Goal: Task Accomplishment & Management: Manage account settings

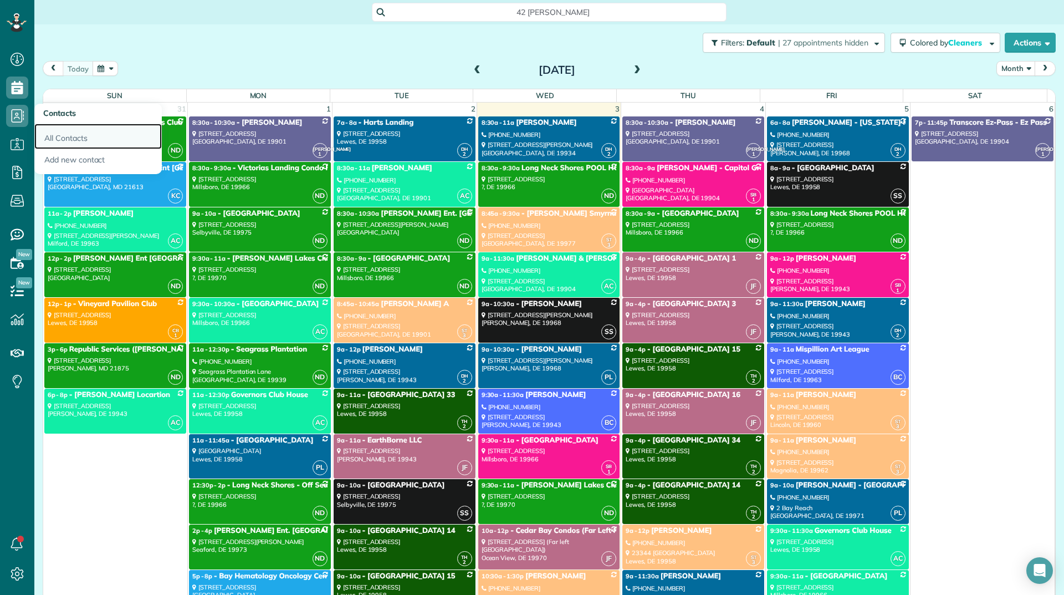
click at [42, 141] on link "All Contacts" at bounding box center [97, 136] width 127 height 25
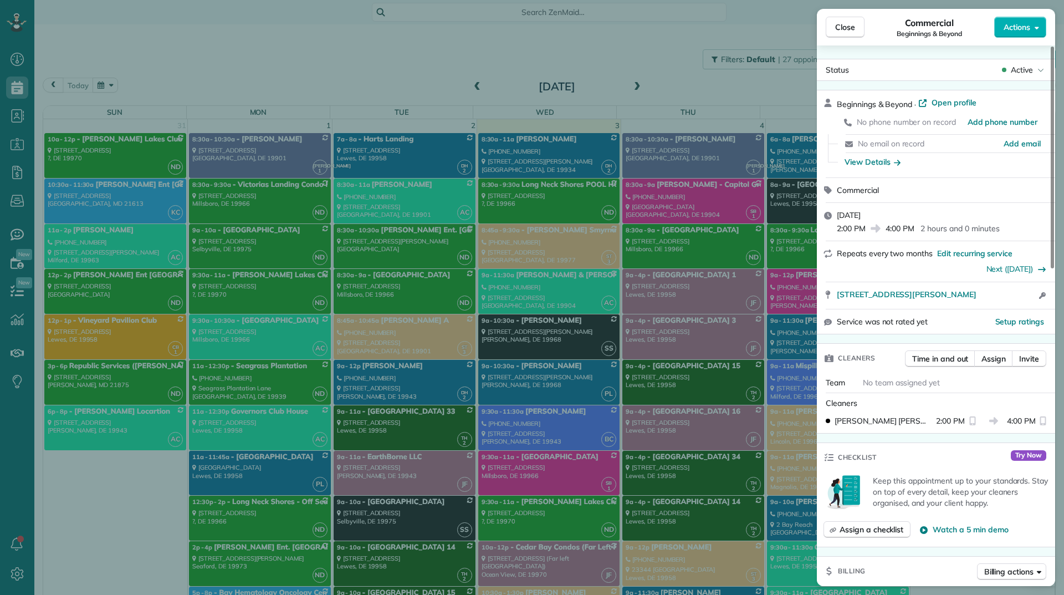
scroll to position [5, 5]
click at [829, 28] on button "Close" at bounding box center [845, 27] width 39 height 21
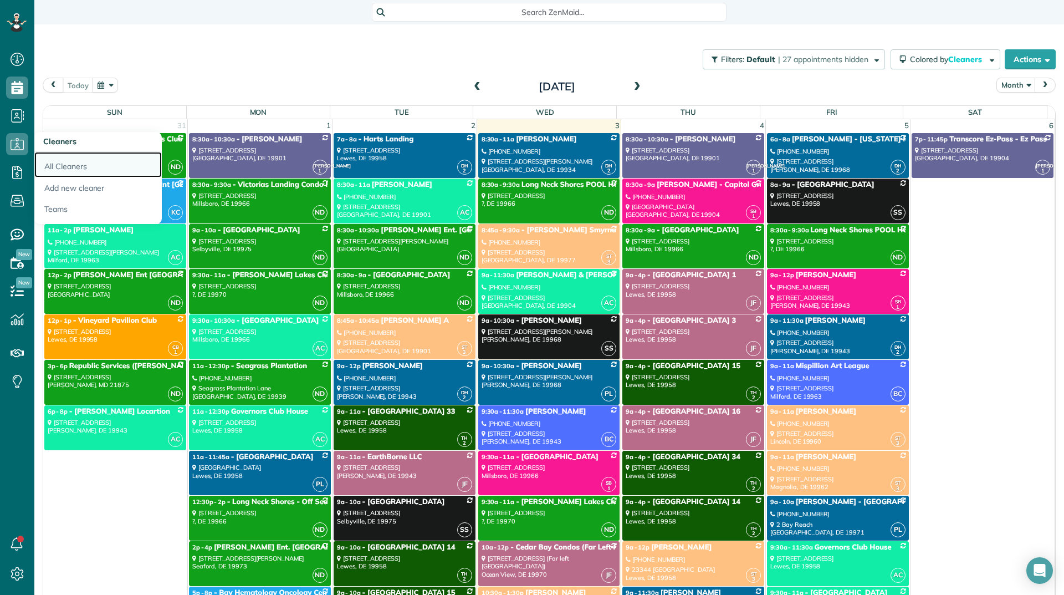
click at [50, 173] on link "All Cleaners" at bounding box center [97, 164] width 127 height 25
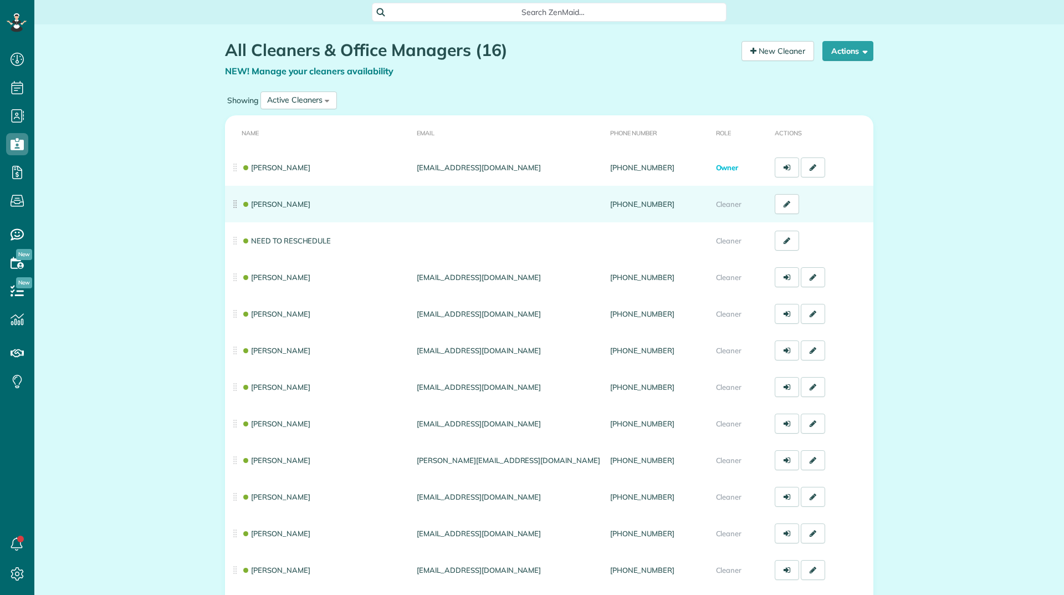
scroll to position [5, 5]
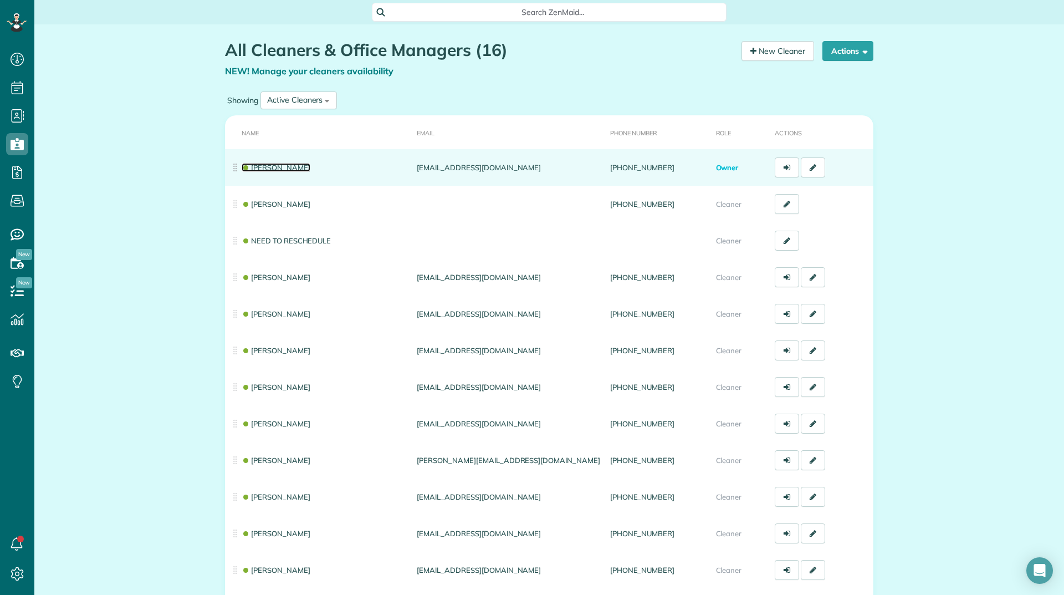
click at [271, 167] on link "[PERSON_NAME]" at bounding box center [276, 167] width 69 height 9
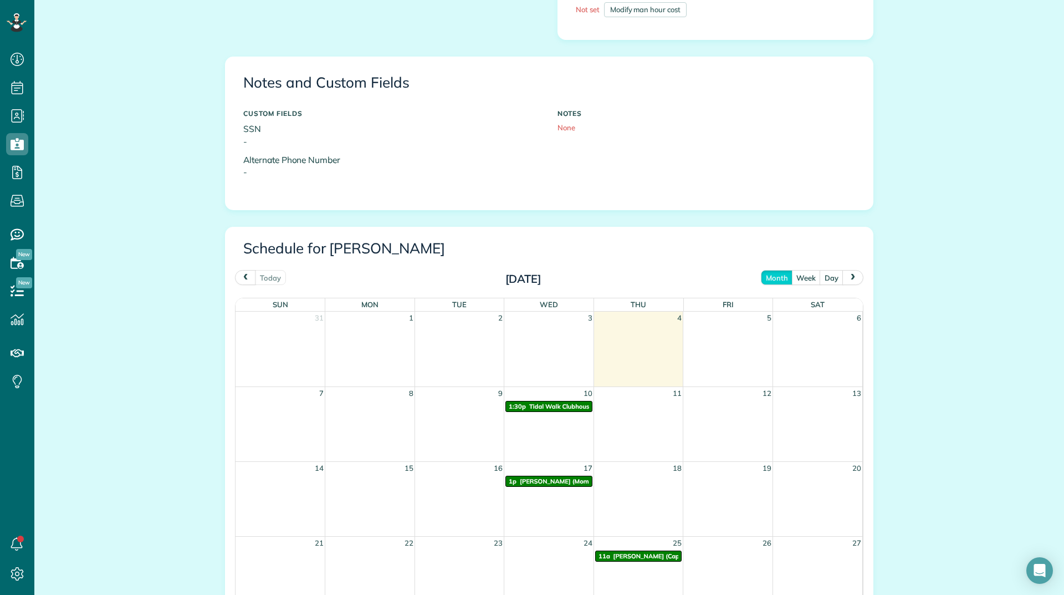
scroll to position [499, 0]
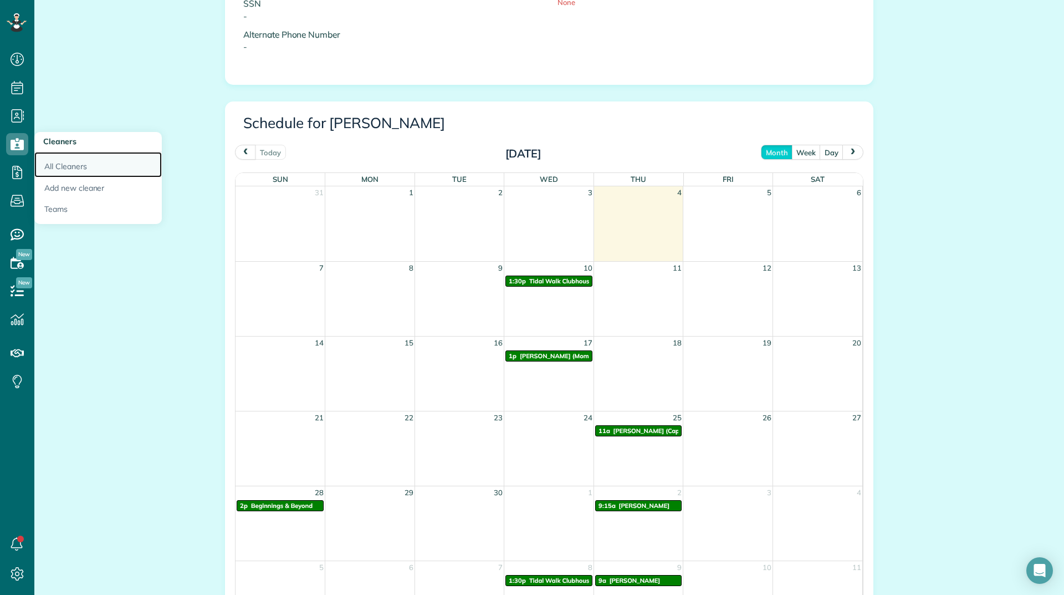
click at [43, 162] on link "All Cleaners" at bounding box center [97, 164] width 127 height 25
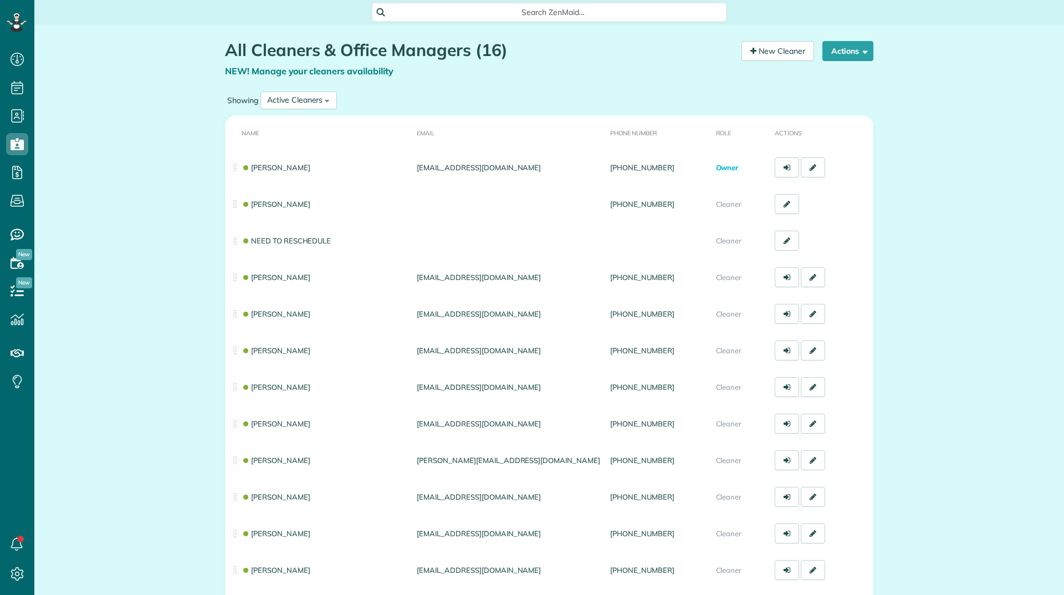
scroll to position [5, 5]
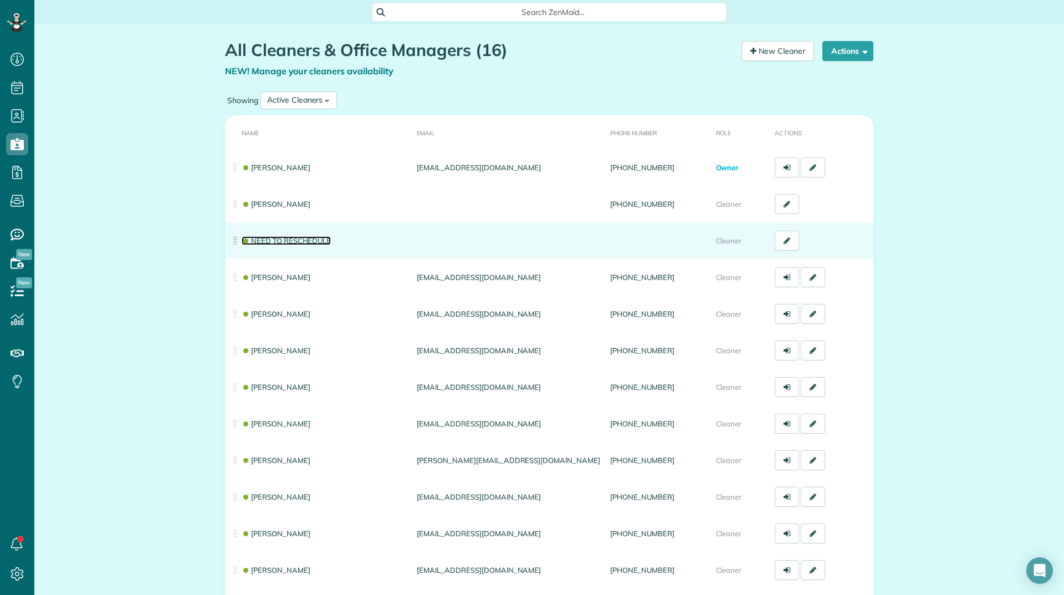
click at [270, 239] on link "NEED TO RESCHEDULE" at bounding box center [286, 240] width 89 height 9
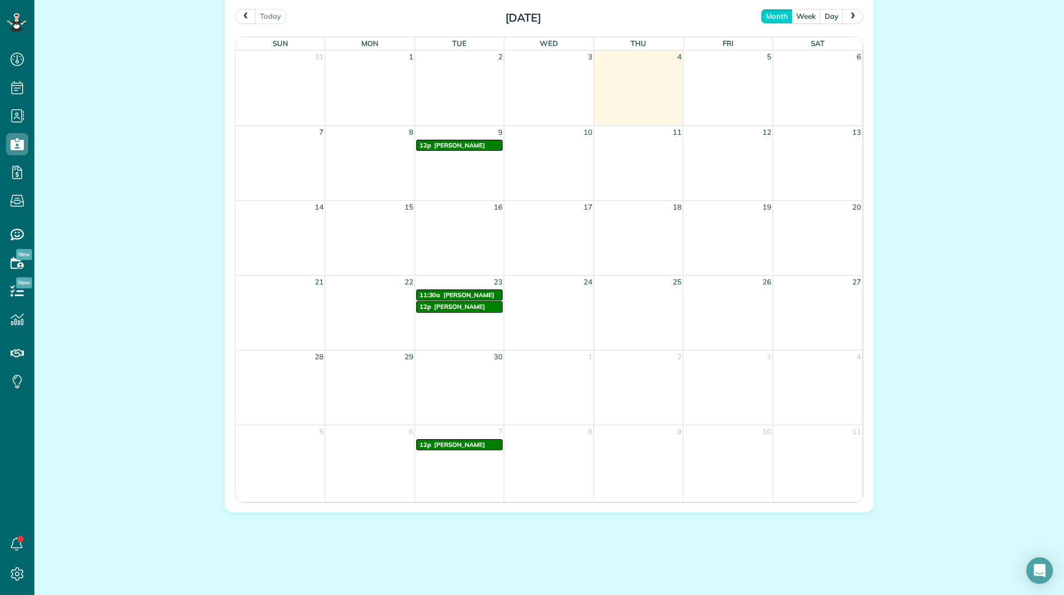
scroll to position [598, 0]
click at [438, 145] on span "William Richards" at bounding box center [459, 145] width 51 height 8
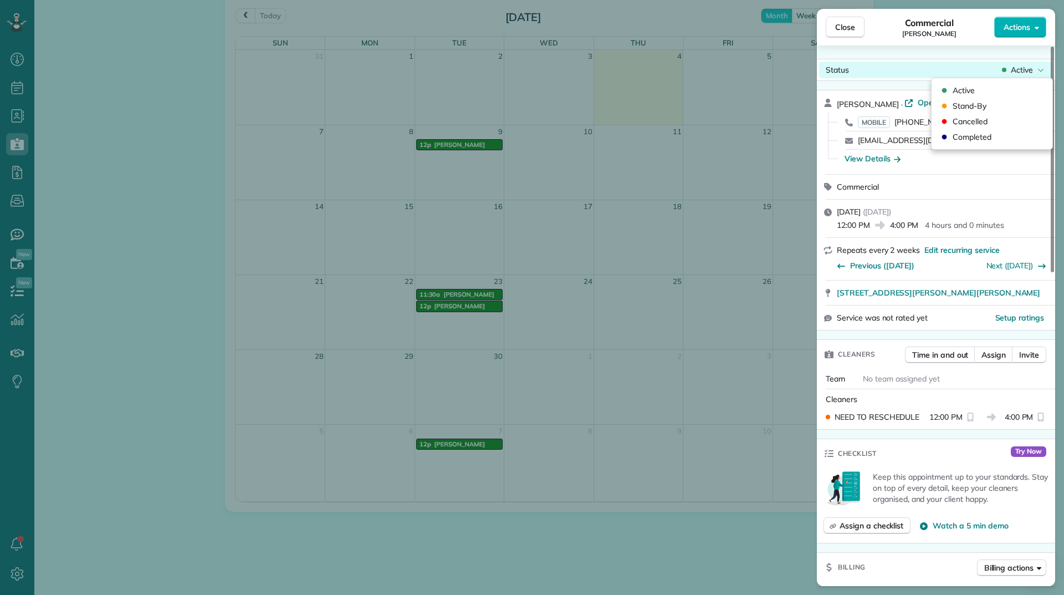
click at [1028, 70] on span "Active" at bounding box center [1022, 69] width 22 height 11
click at [970, 123] on span "Cancelled" at bounding box center [970, 121] width 35 height 11
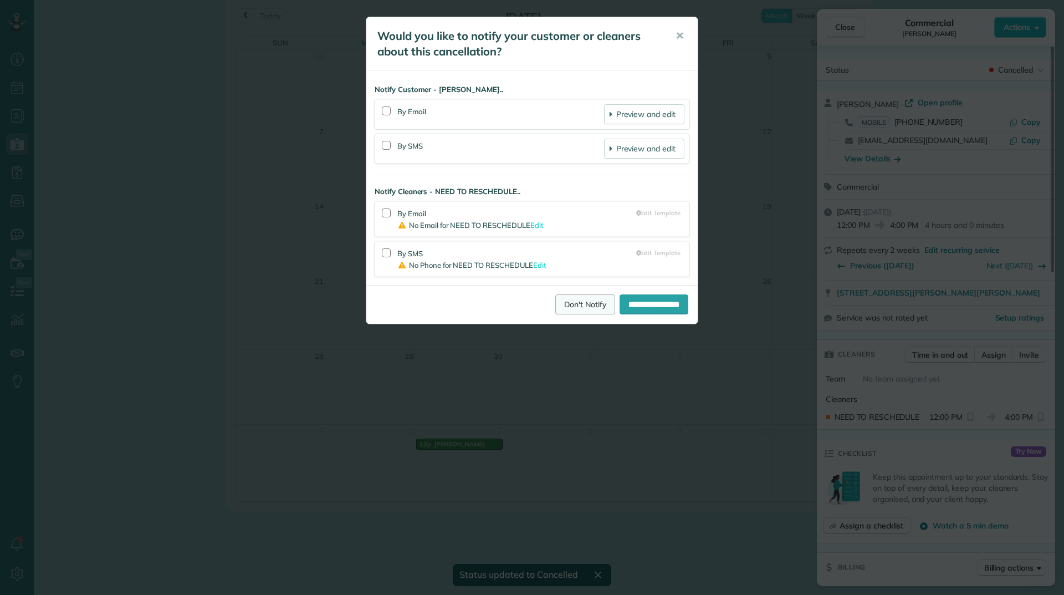
click at [558, 302] on link "Don't Notify" at bounding box center [585, 304] width 60 height 20
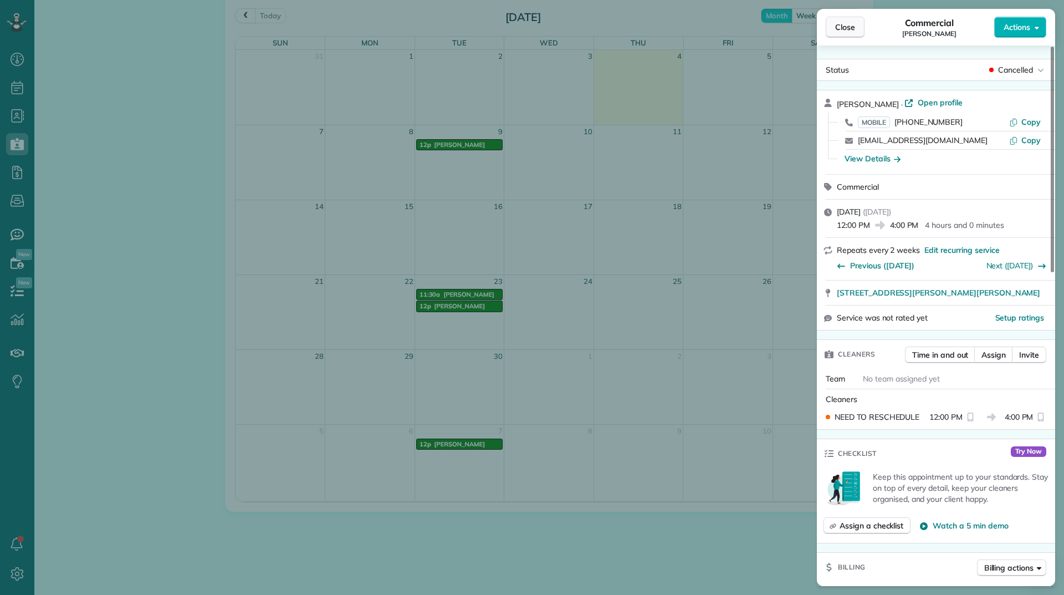
click at [847, 27] on span "Close" at bounding box center [845, 27] width 20 height 11
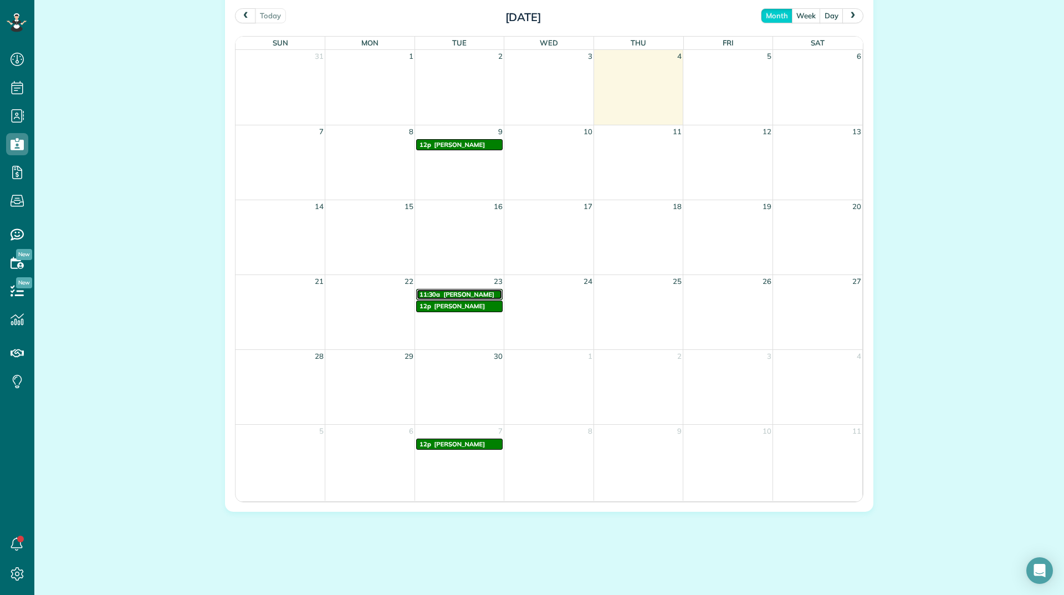
click at [452, 292] on span "Julie Miller" at bounding box center [468, 294] width 51 height 8
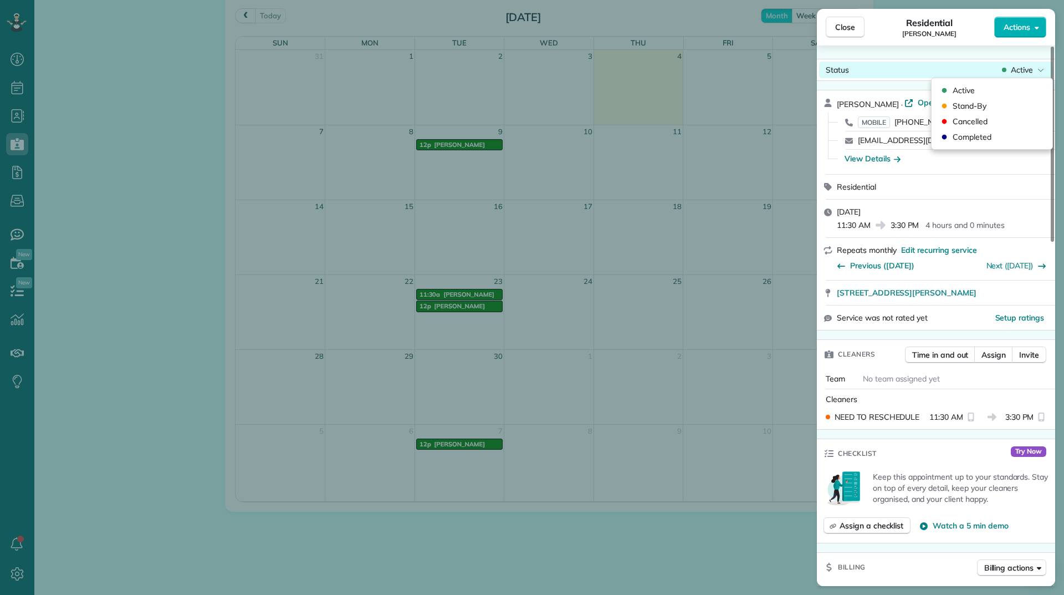
click at [1011, 67] on span "Active" at bounding box center [1022, 69] width 22 height 11
click at [988, 121] on div "Cancelled" at bounding box center [992, 122] width 112 height 16
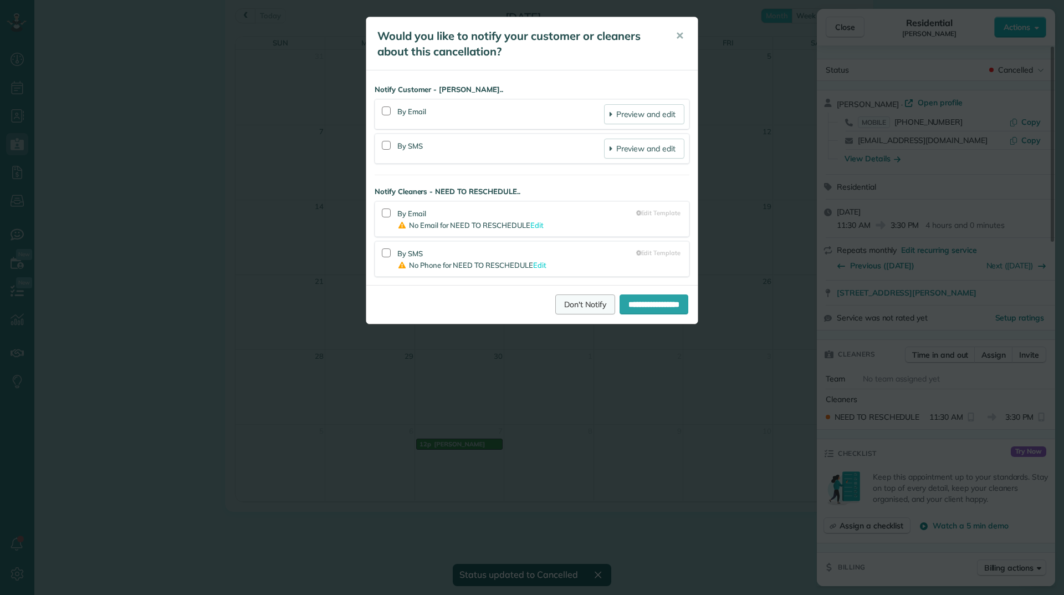
click at [576, 298] on link "Don't Notify" at bounding box center [585, 304] width 60 height 20
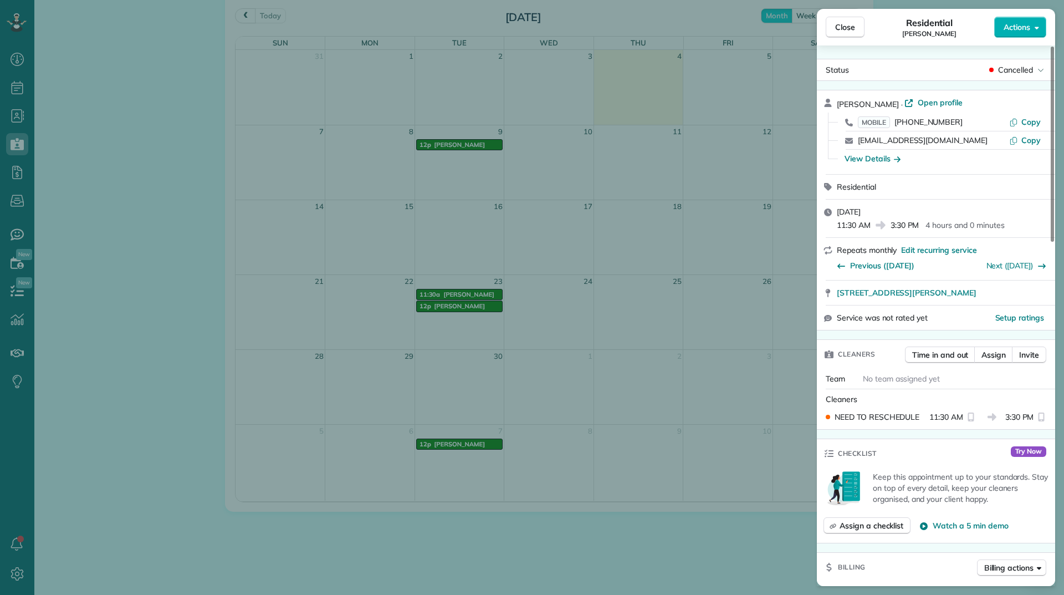
click at [851, 16] on div "Close Residential Julie Miller Actions" at bounding box center [936, 27] width 238 height 37
click at [848, 30] on span "Close" at bounding box center [845, 27] width 20 height 11
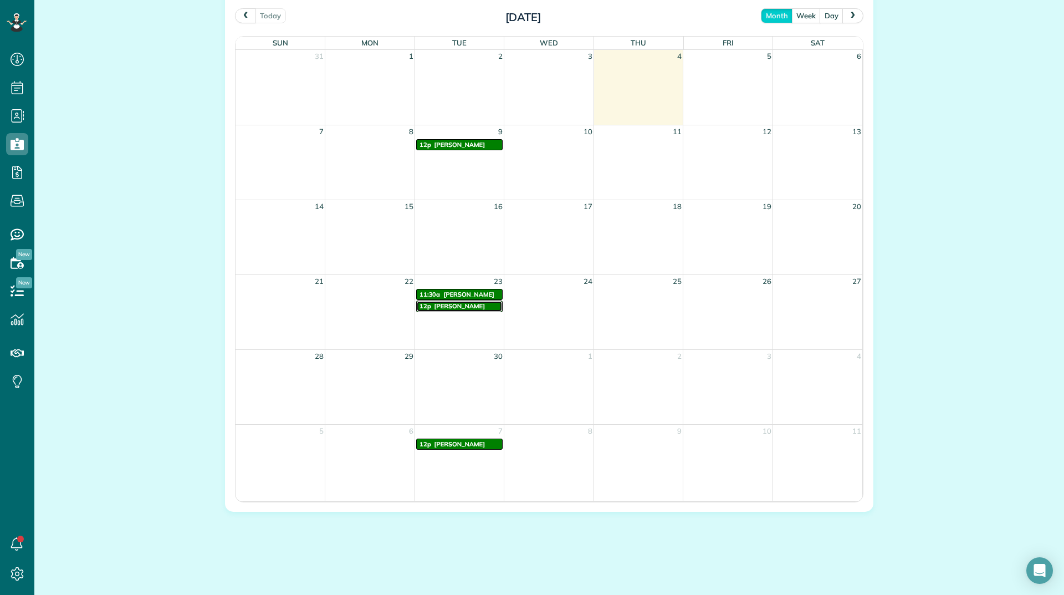
click at [478, 310] on div "12p William Richards" at bounding box center [460, 306] width 80 height 8
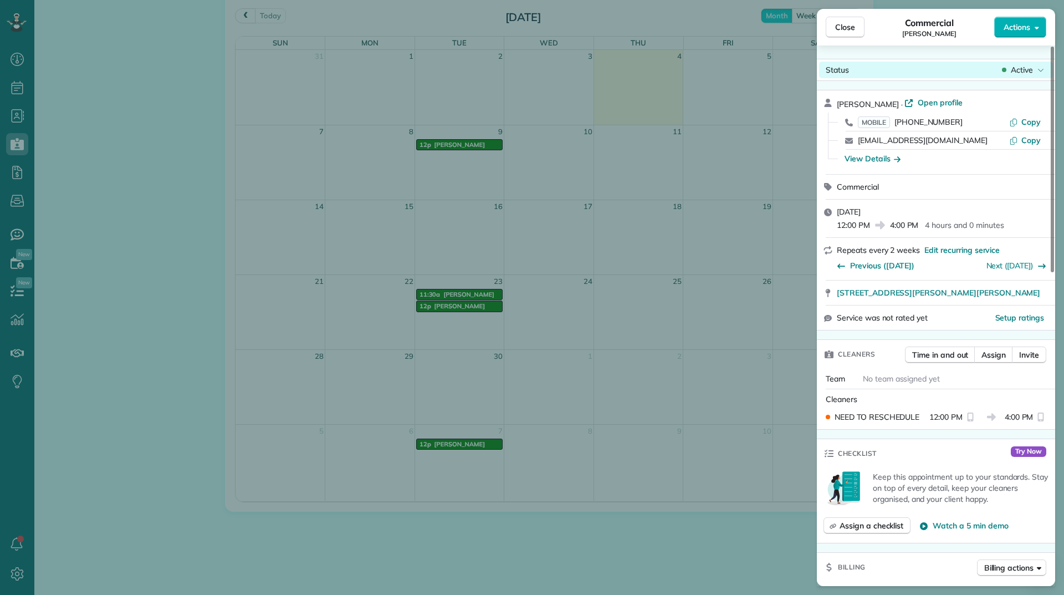
click at [1020, 69] on span "Active" at bounding box center [1022, 69] width 22 height 11
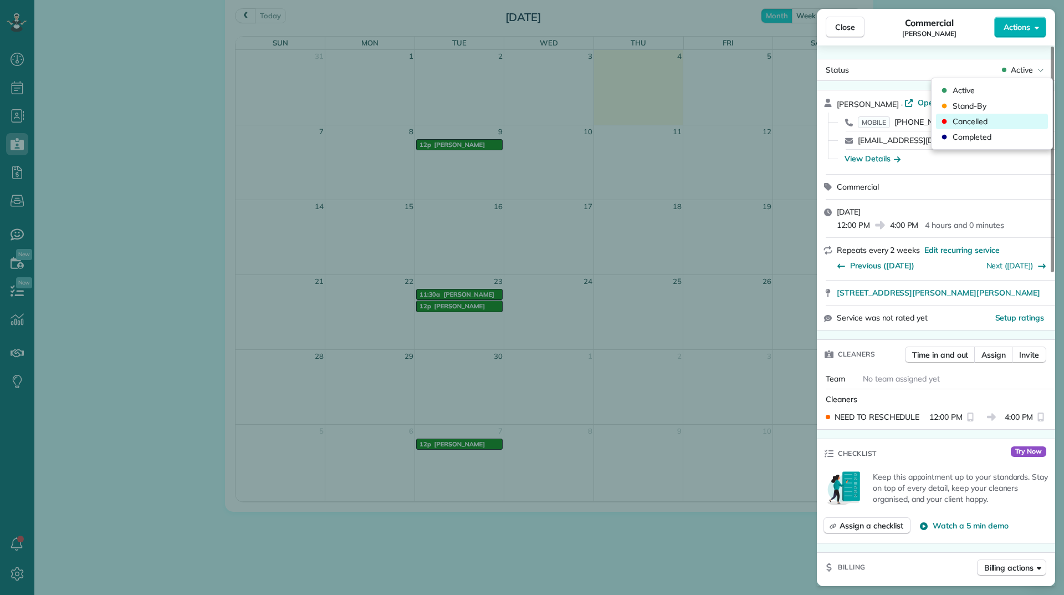
click at [987, 124] on span "Cancelled" at bounding box center [970, 121] width 35 height 11
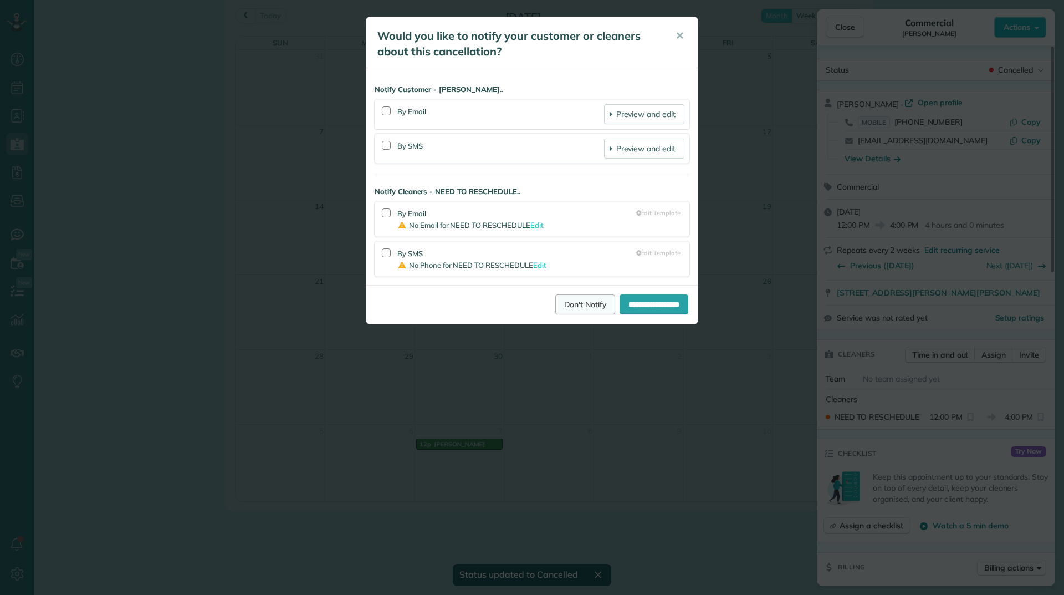
click at [564, 298] on link "Don't Notify" at bounding box center [585, 304] width 60 height 20
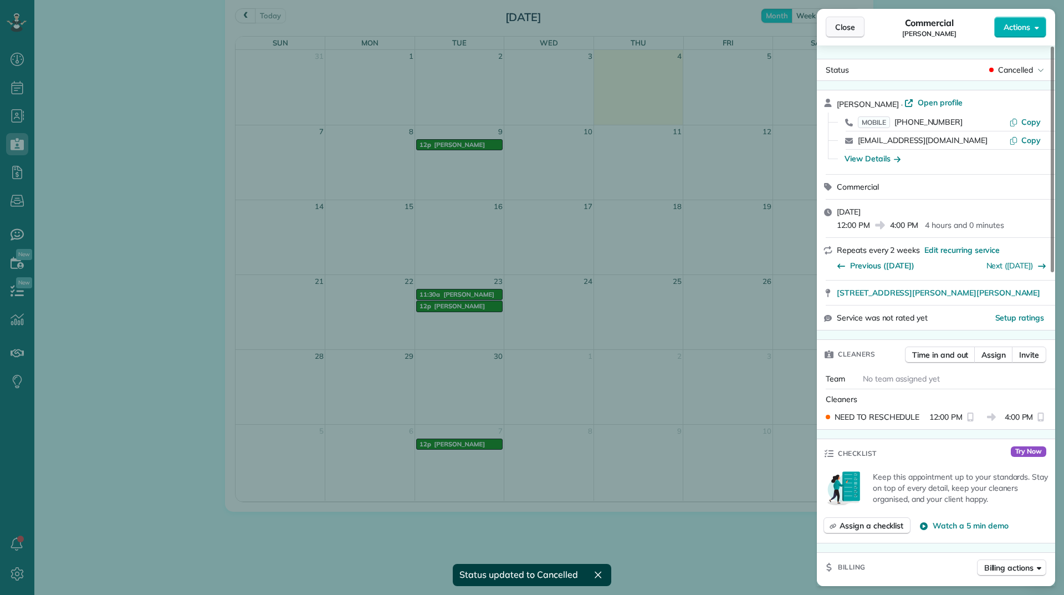
click at [845, 31] on span "Close" at bounding box center [845, 27] width 20 height 11
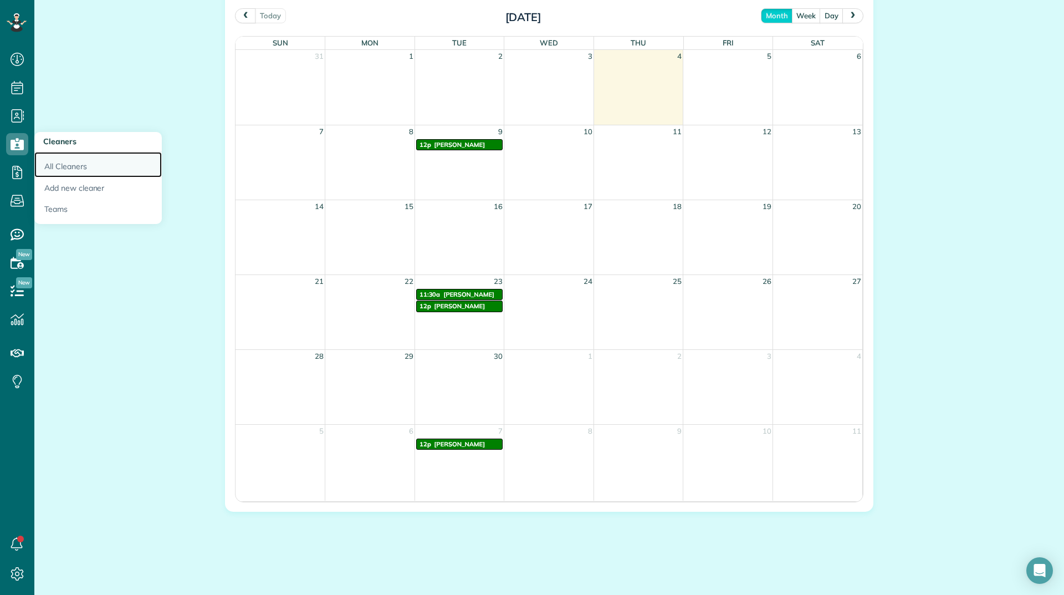
click at [73, 155] on link "All Cleaners" at bounding box center [97, 164] width 127 height 25
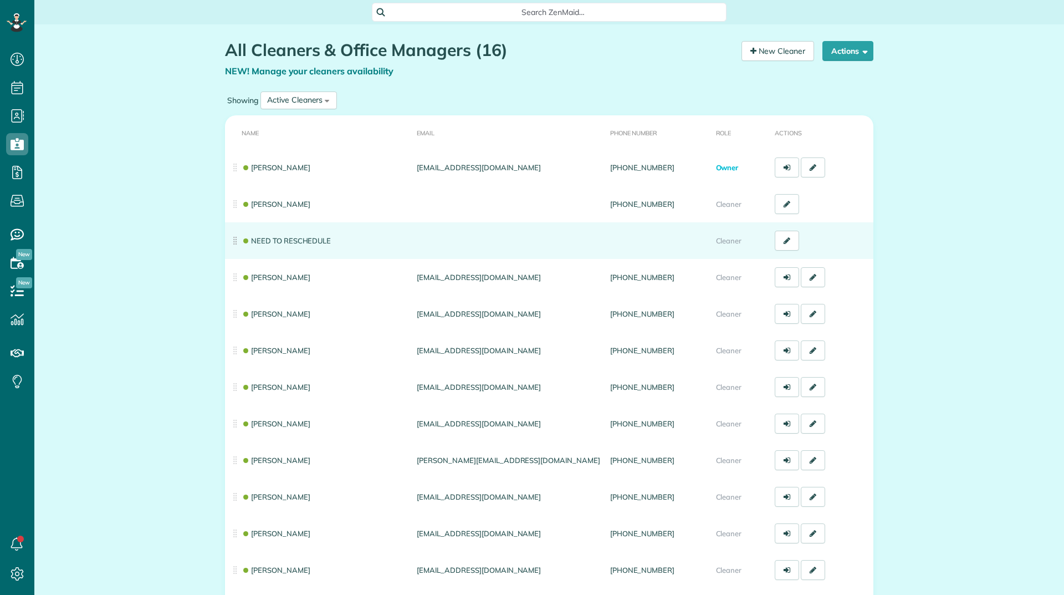
scroll to position [5, 5]
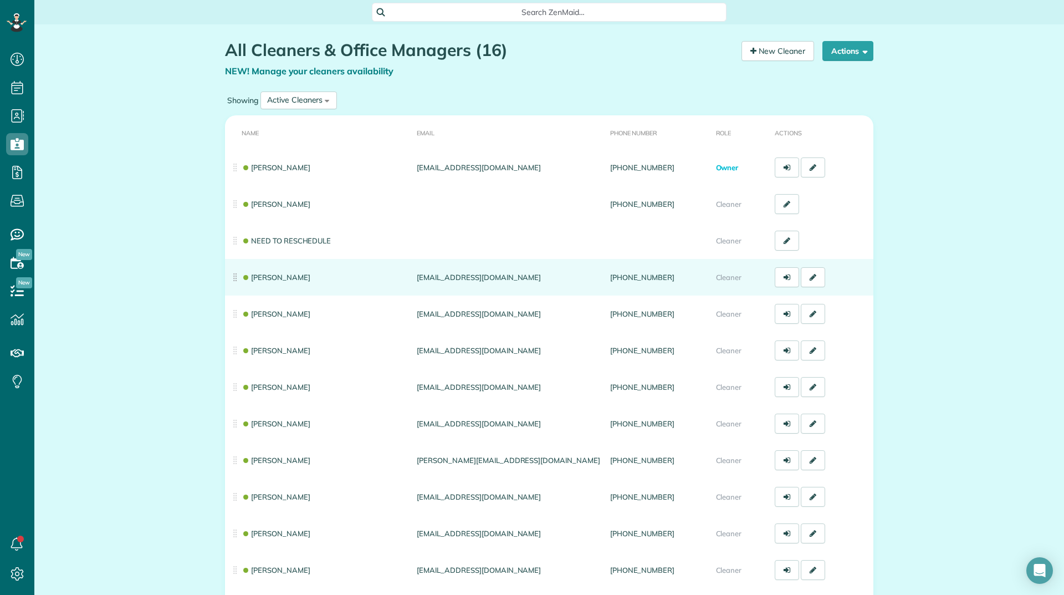
click at [299, 272] on td "[PERSON_NAME]" at bounding box center [318, 277] width 187 height 37
click at [297, 274] on link "[PERSON_NAME]" at bounding box center [276, 277] width 69 height 9
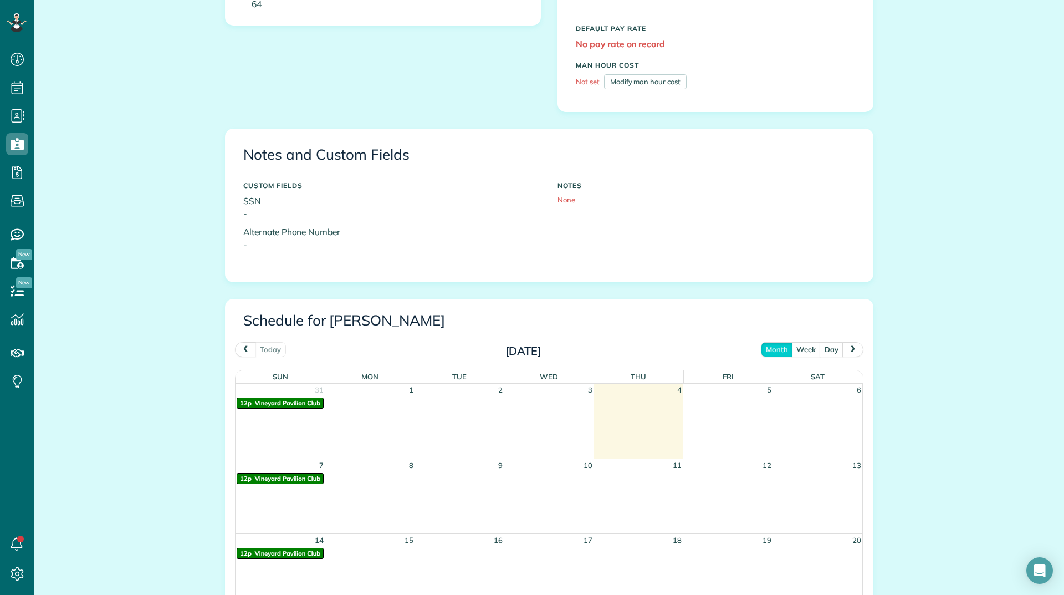
scroll to position [388, 0]
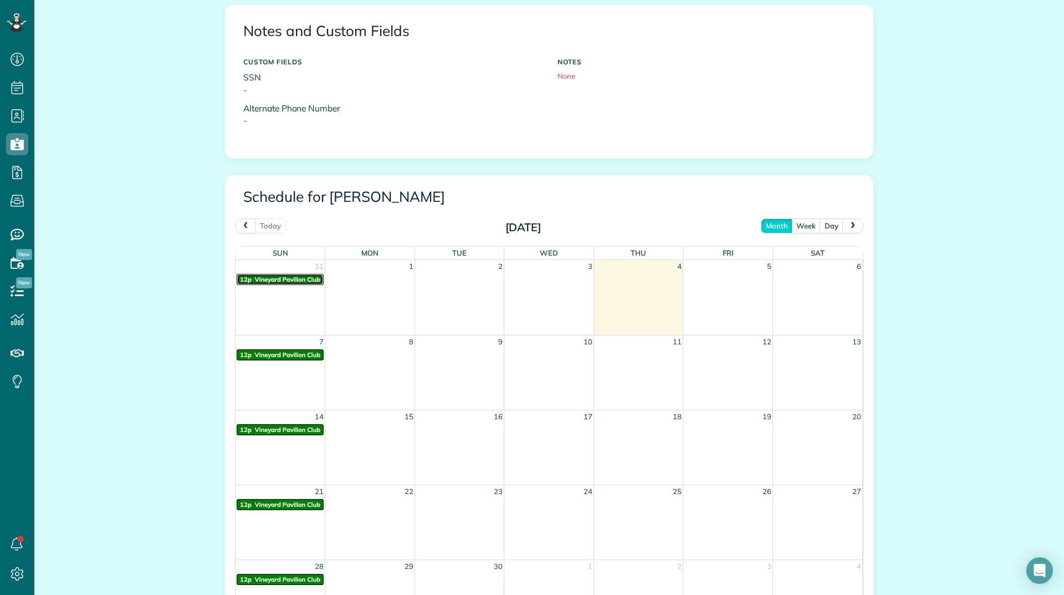
click at [268, 282] on span "Vineyard Pavilion Club" at bounding box center [287, 279] width 65 height 8
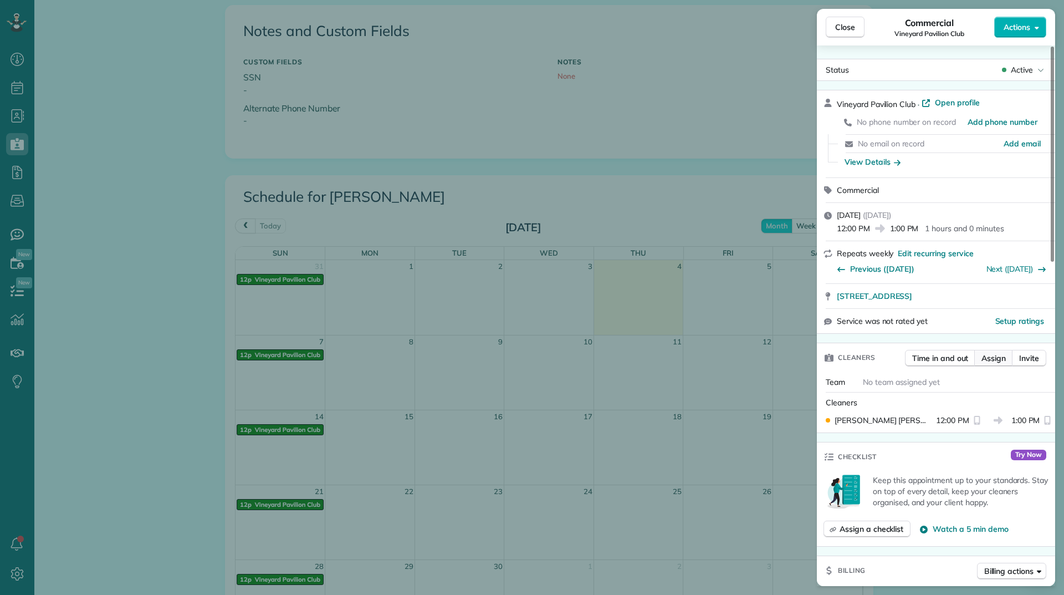
click at [993, 354] on span "Assign" at bounding box center [994, 357] width 24 height 11
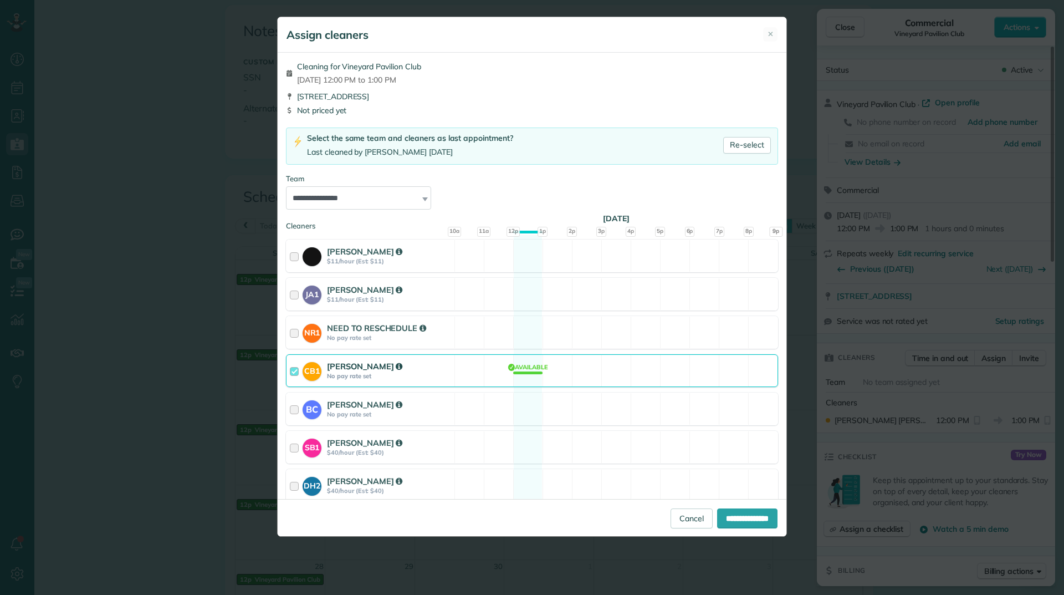
click at [493, 361] on div "CB1 Christie Baumgartner No pay rate set Available" at bounding box center [532, 370] width 492 height 33
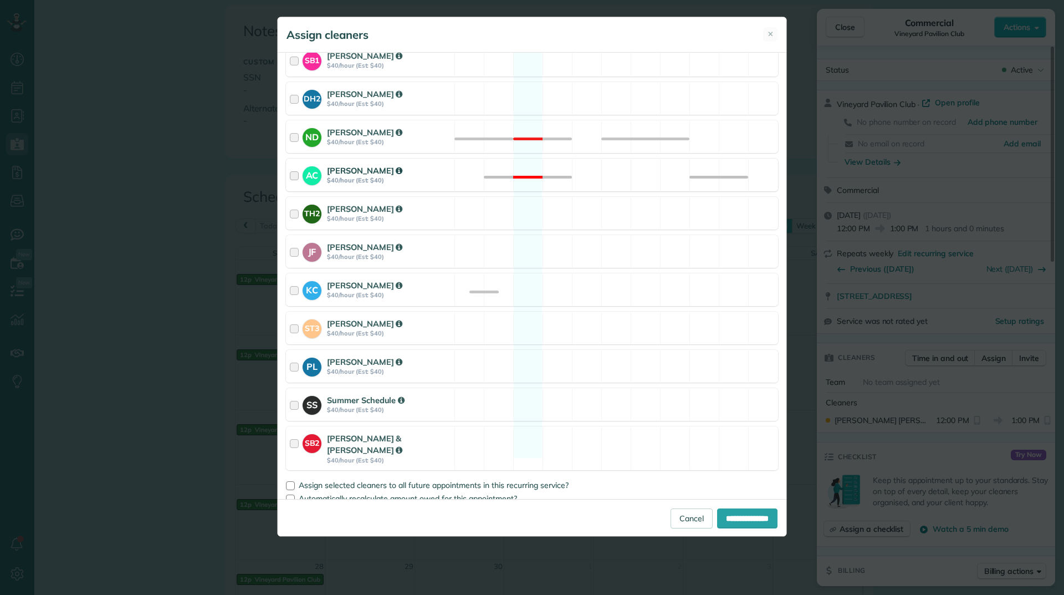
scroll to position [387, 0]
click at [472, 390] on div "SS Summer Schedule $40/hour (Est: $40) Available" at bounding box center [532, 403] width 492 height 33
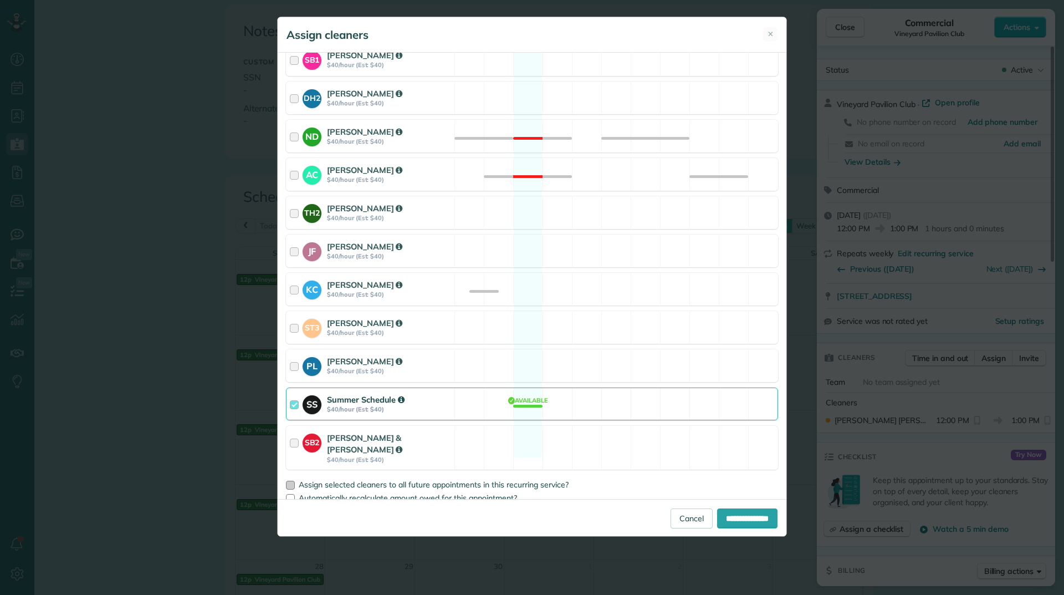
click at [287, 481] on div at bounding box center [290, 485] width 9 height 9
click at [719, 513] on input "**********" at bounding box center [747, 518] width 60 height 20
type input "**********"
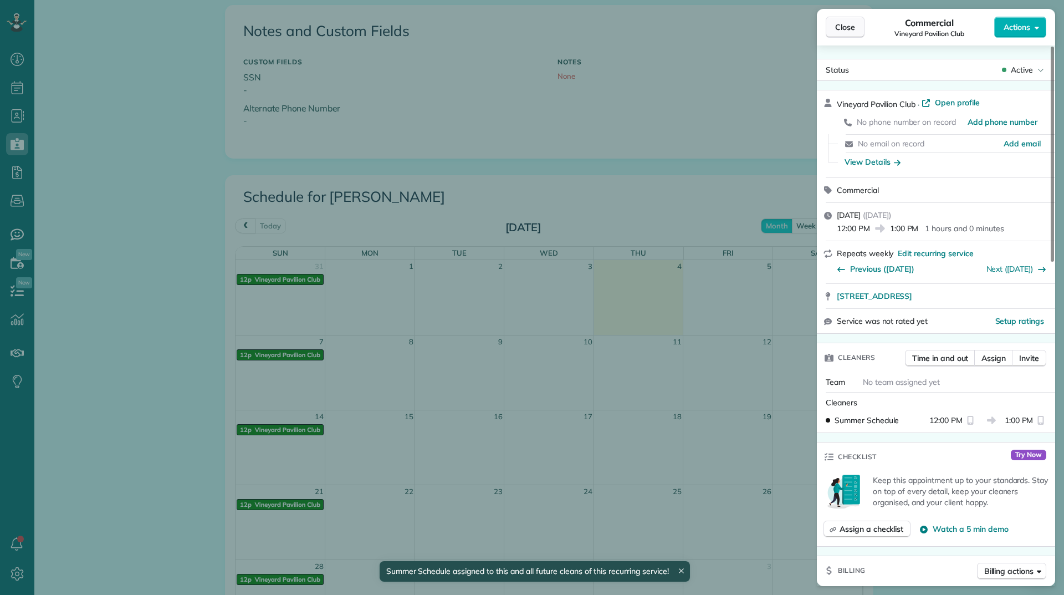
click at [846, 34] on button "Close" at bounding box center [845, 27] width 39 height 21
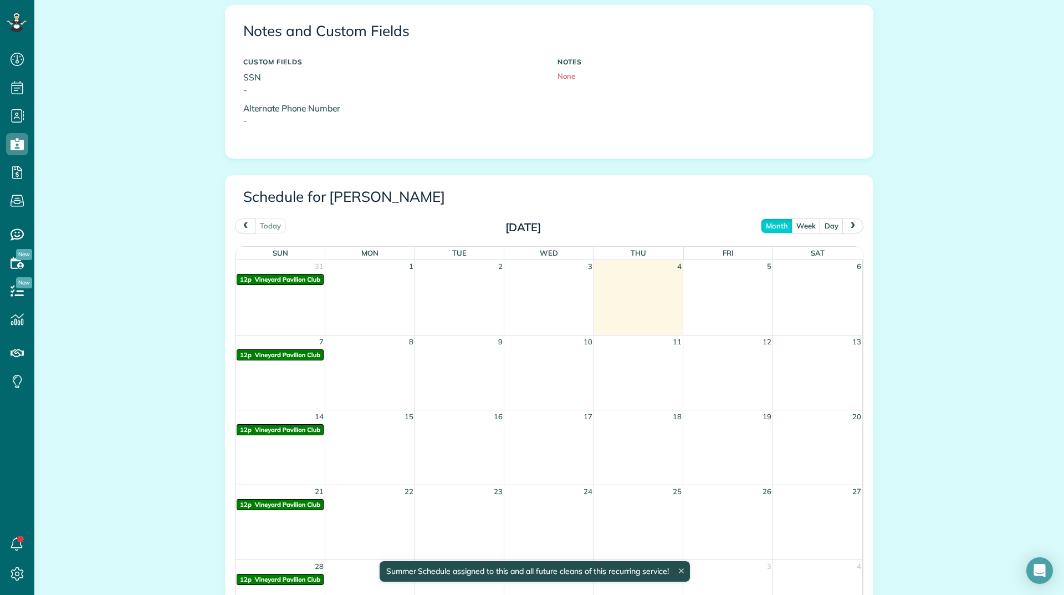
click at [849, 224] on span "next" at bounding box center [853, 225] width 9 height 7
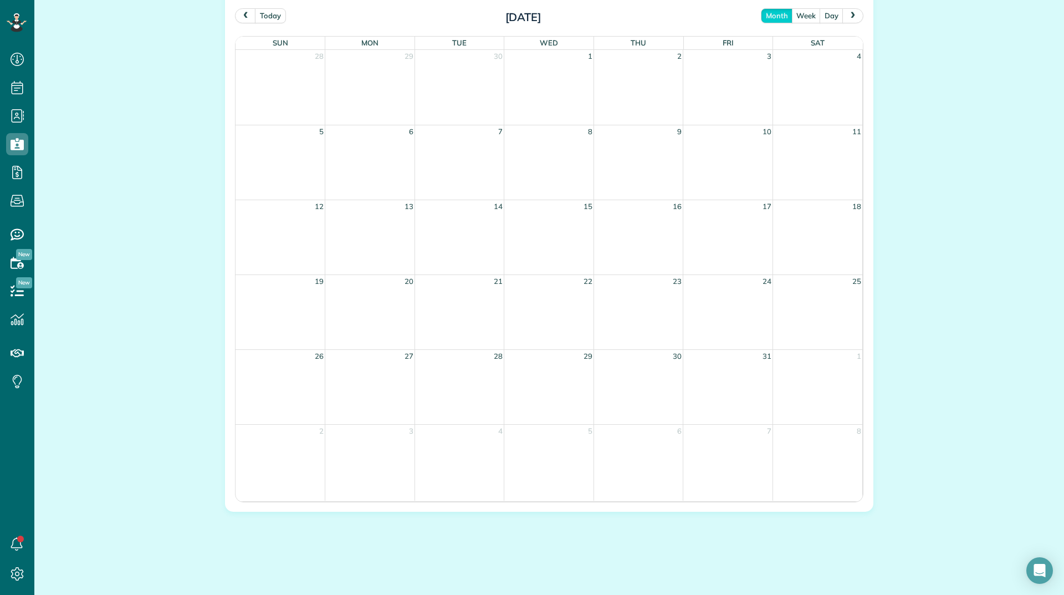
scroll to position [265, 0]
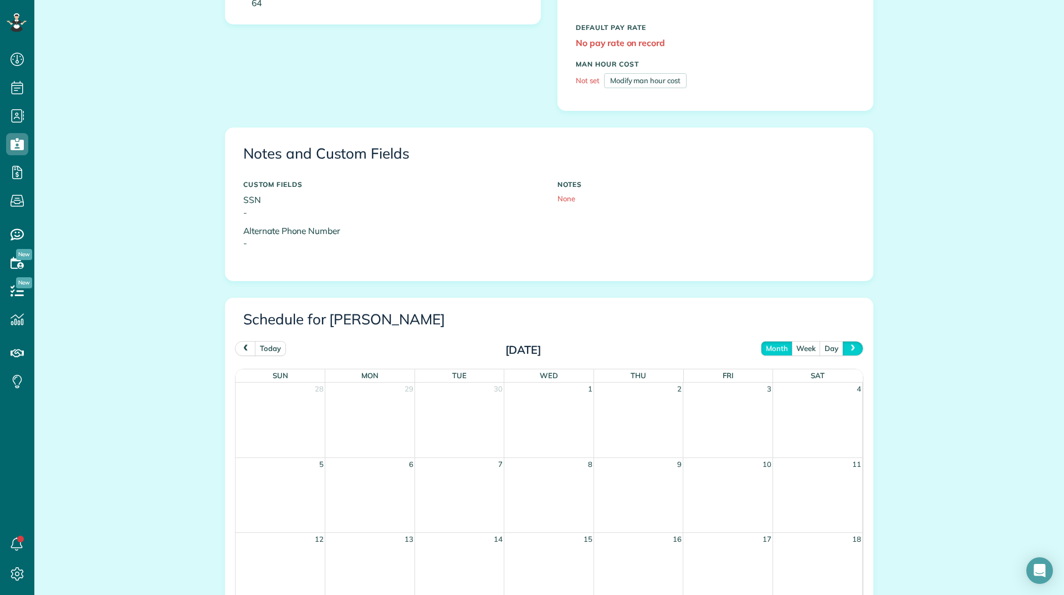
click at [852, 341] on button "next" at bounding box center [852, 348] width 21 height 15
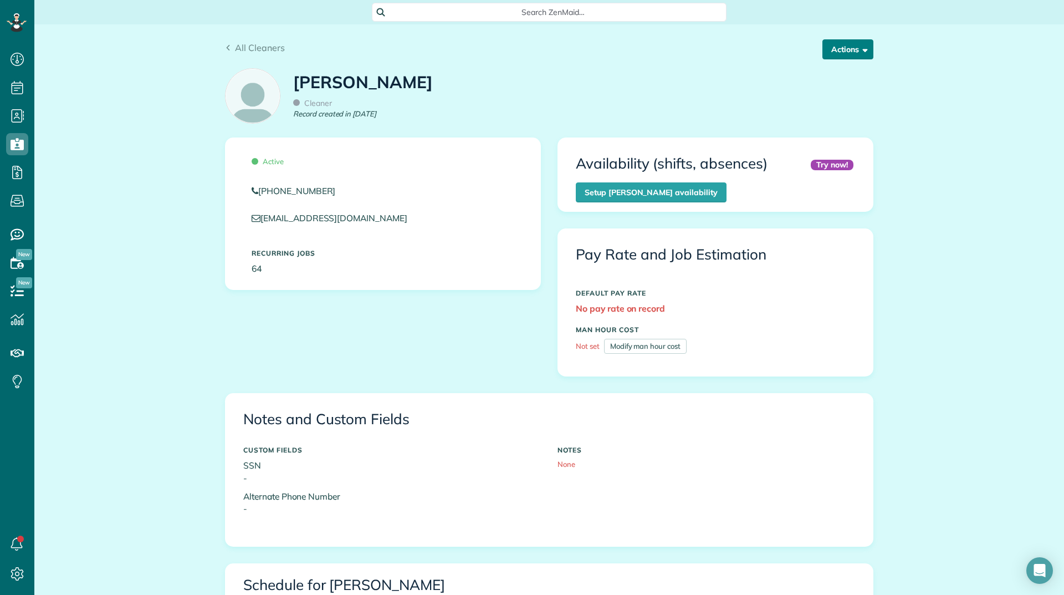
click at [845, 51] on button "Actions" at bounding box center [847, 49] width 51 height 20
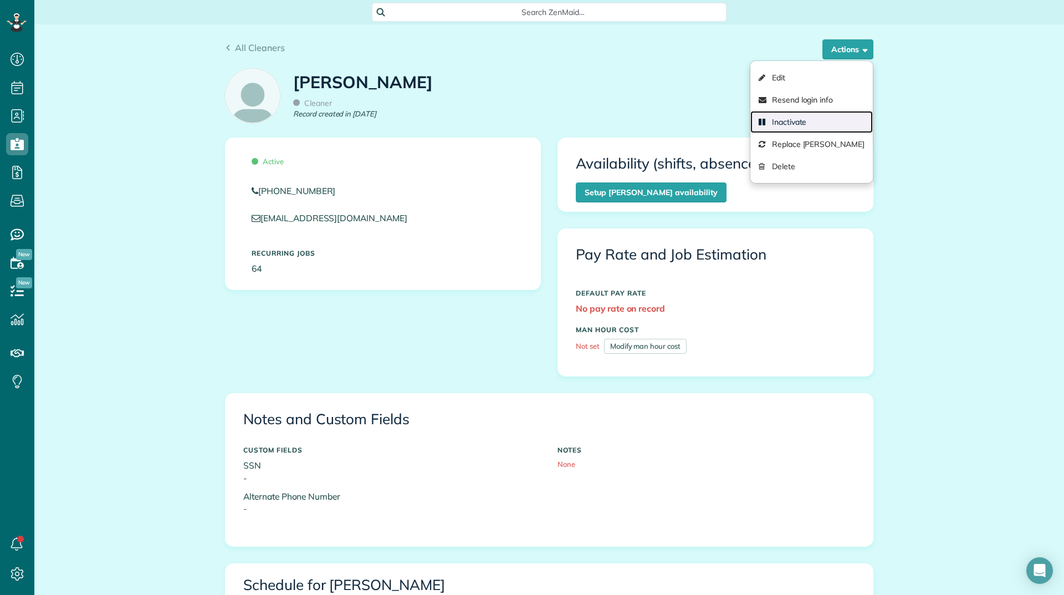
click at [781, 127] on link "Inactivate" at bounding box center [811, 122] width 122 height 22
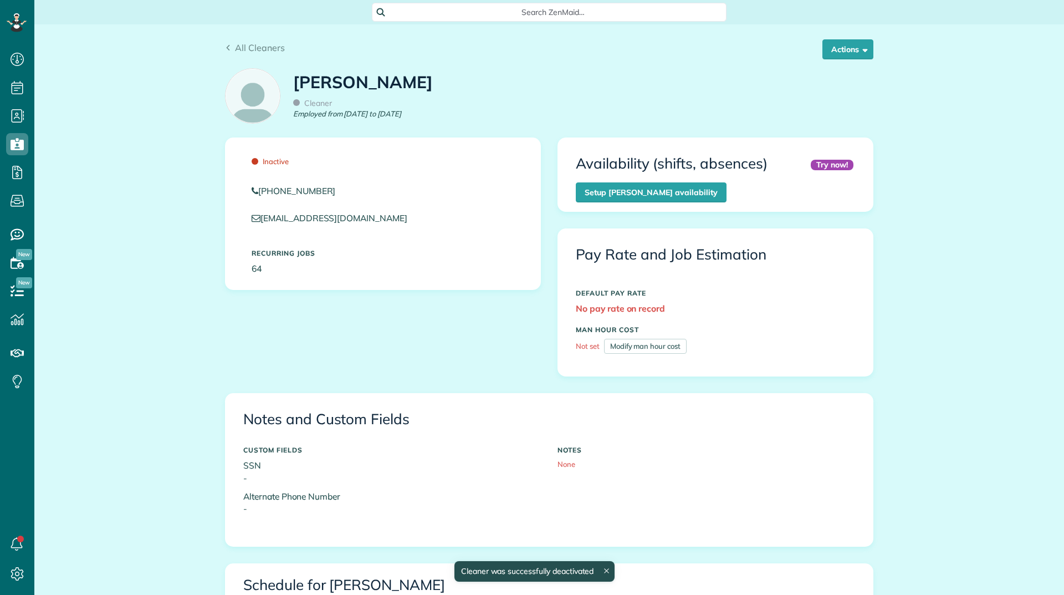
scroll to position [5, 5]
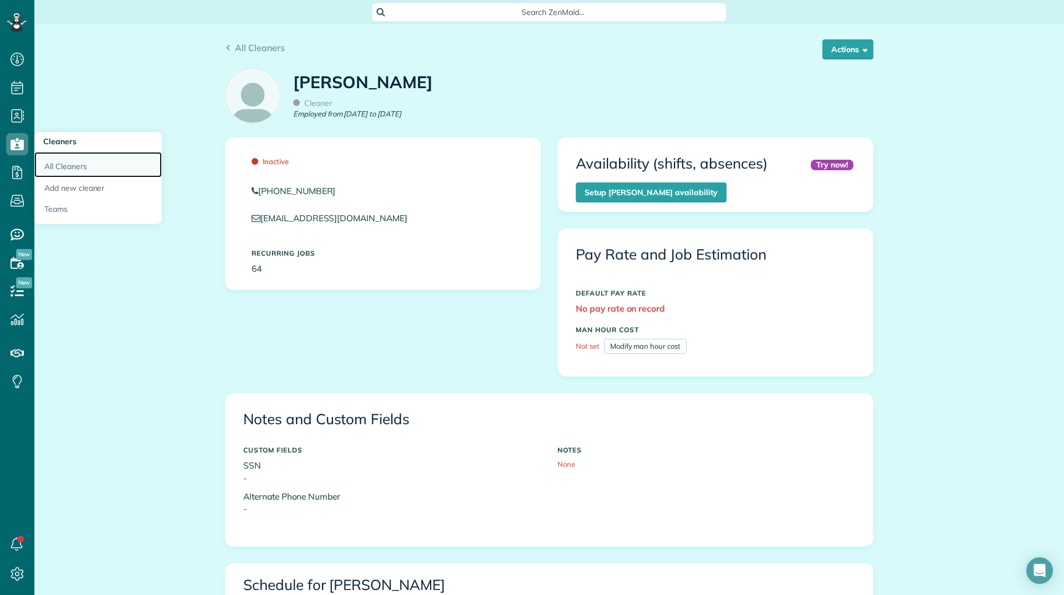
click at [59, 171] on link "All Cleaners" at bounding box center [97, 164] width 127 height 25
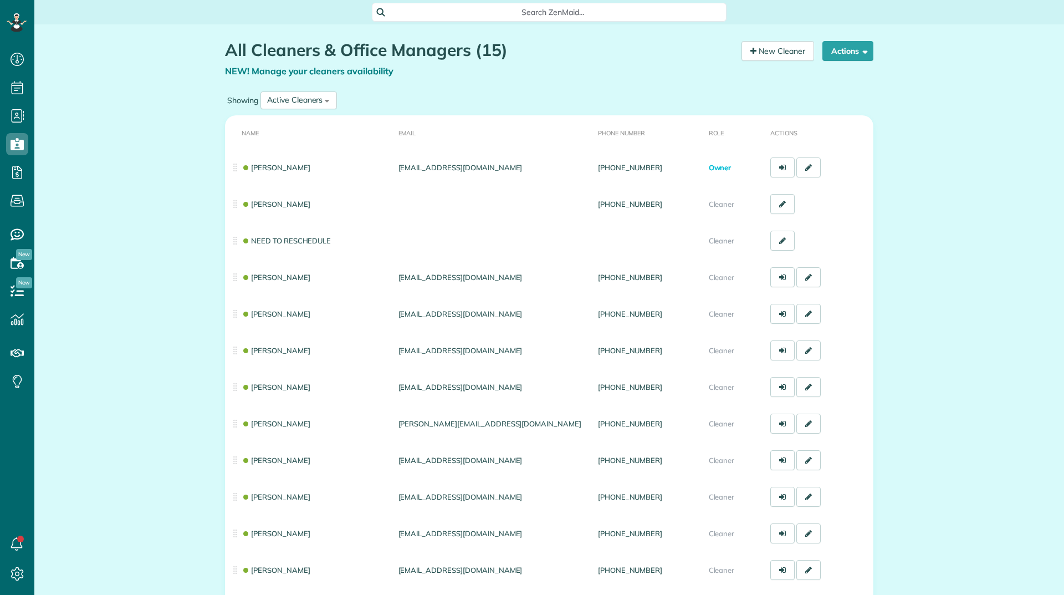
scroll to position [5, 5]
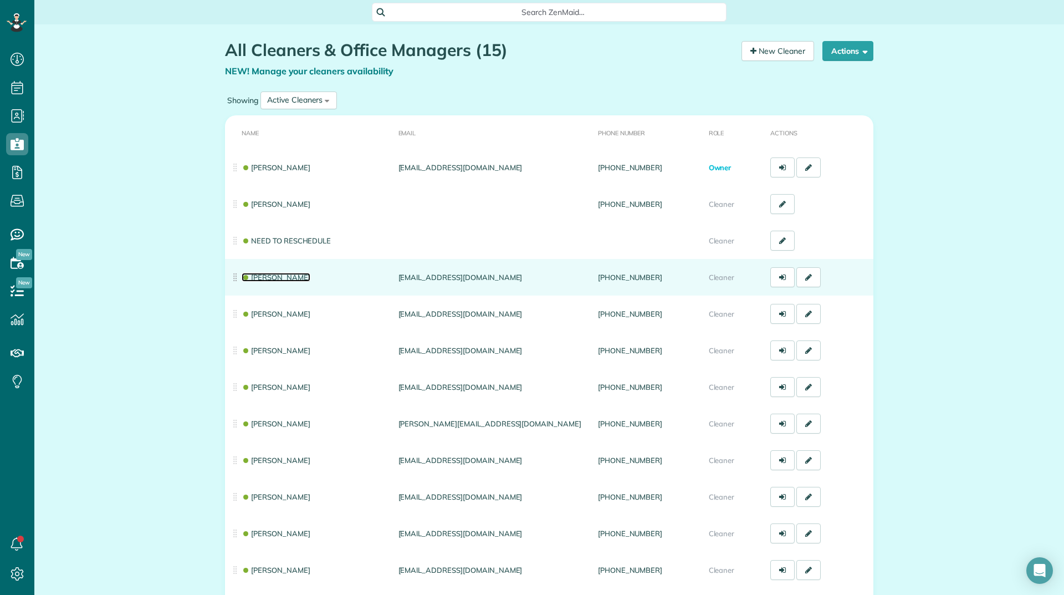
click at [268, 279] on link "[PERSON_NAME]" at bounding box center [276, 277] width 69 height 9
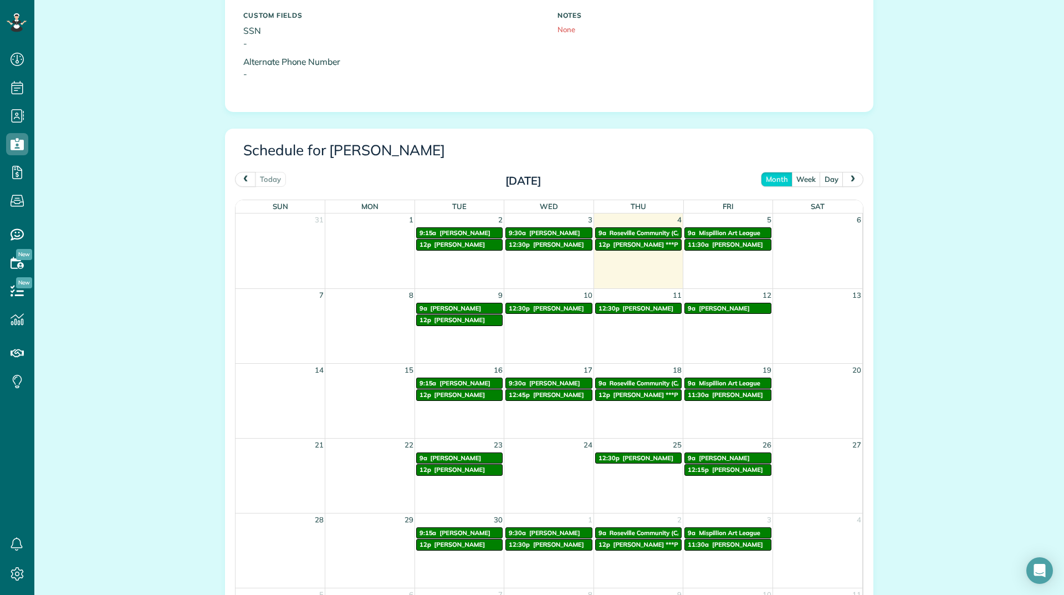
scroll to position [499, 0]
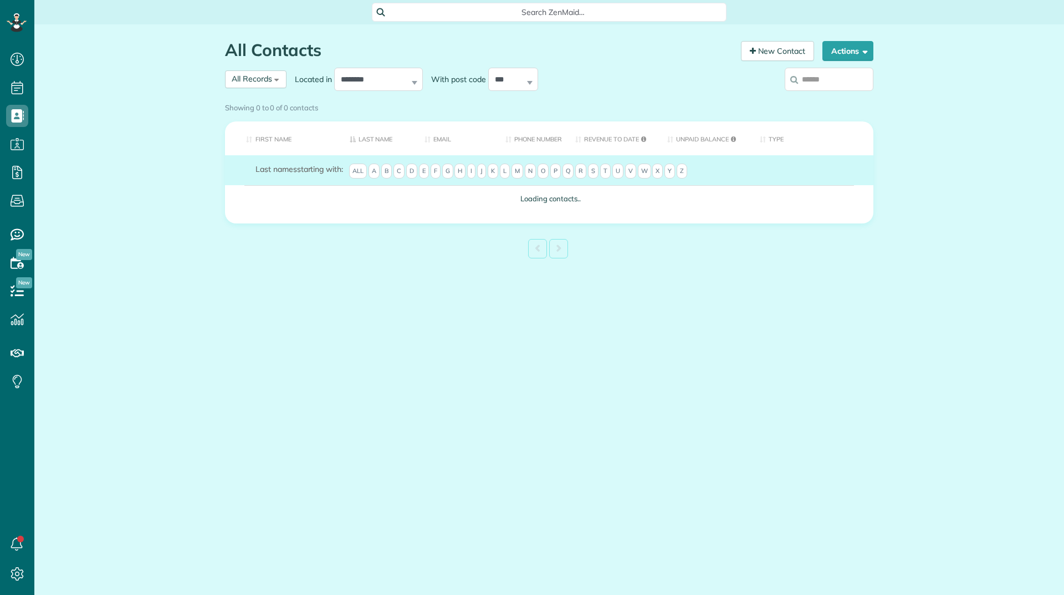
scroll to position [5, 5]
click at [857, 98] on div "Showing 0 to 0 of 0 contacts" at bounding box center [549, 105] width 648 height 15
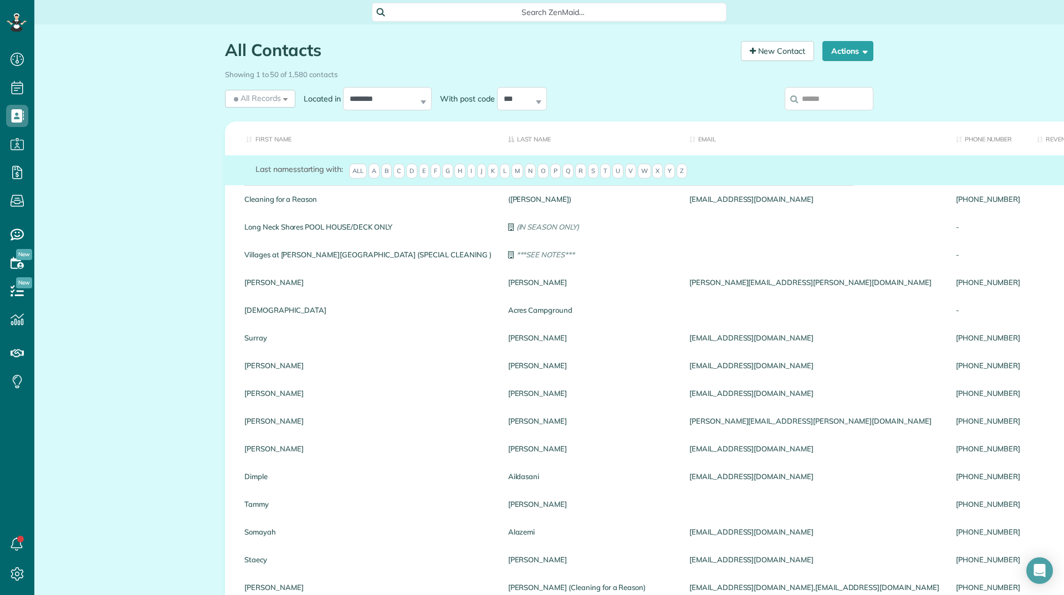
drag, startPoint x: 826, startPoint y: 86, endPoint x: 820, endPoint y: 93, distance: 9.0
click at [820, 92] on label at bounding box center [829, 98] width 89 height 29
click at [820, 93] on input "search" at bounding box center [829, 98] width 89 height 23
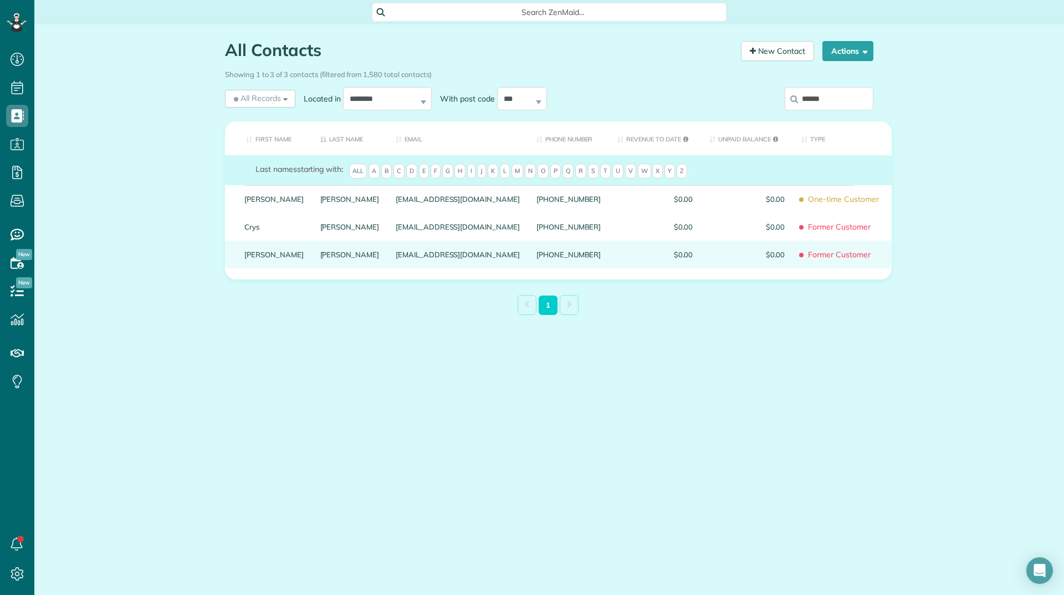
type input "******"
click at [256, 258] on link "Brenda" at bounding box center [273, 255] width 59 height 8
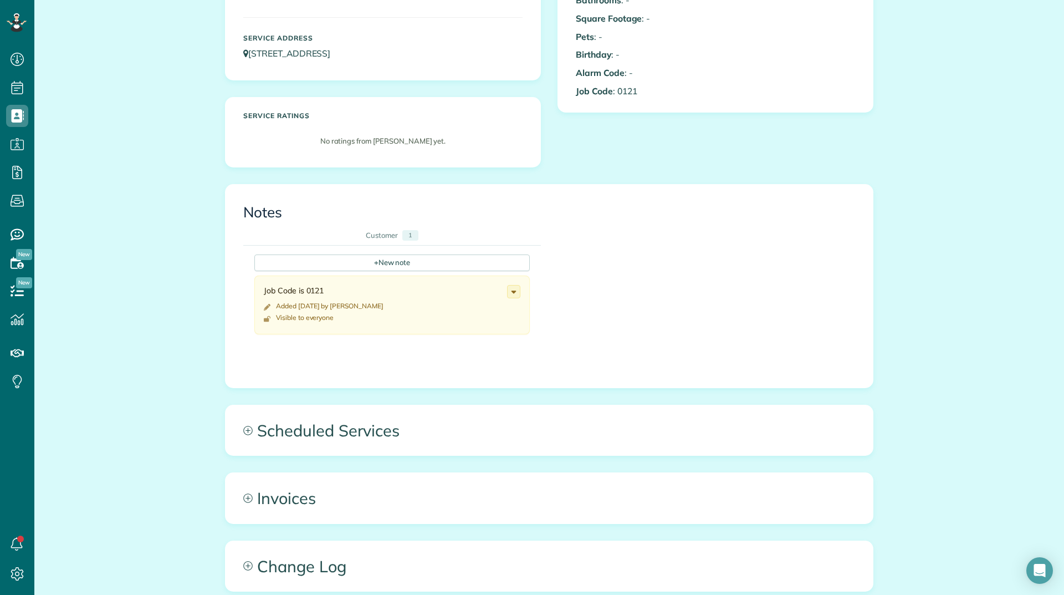
scroll to position [388, 0]
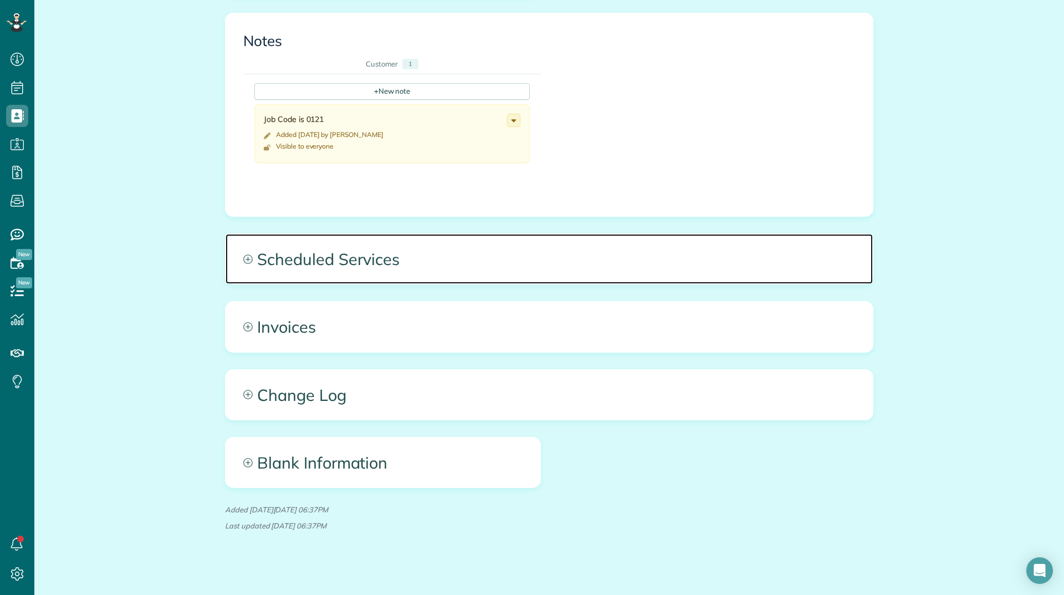
click at [402, 258] on span "Scheduled Services" at bounding box center [549, 259] width 647 height 50
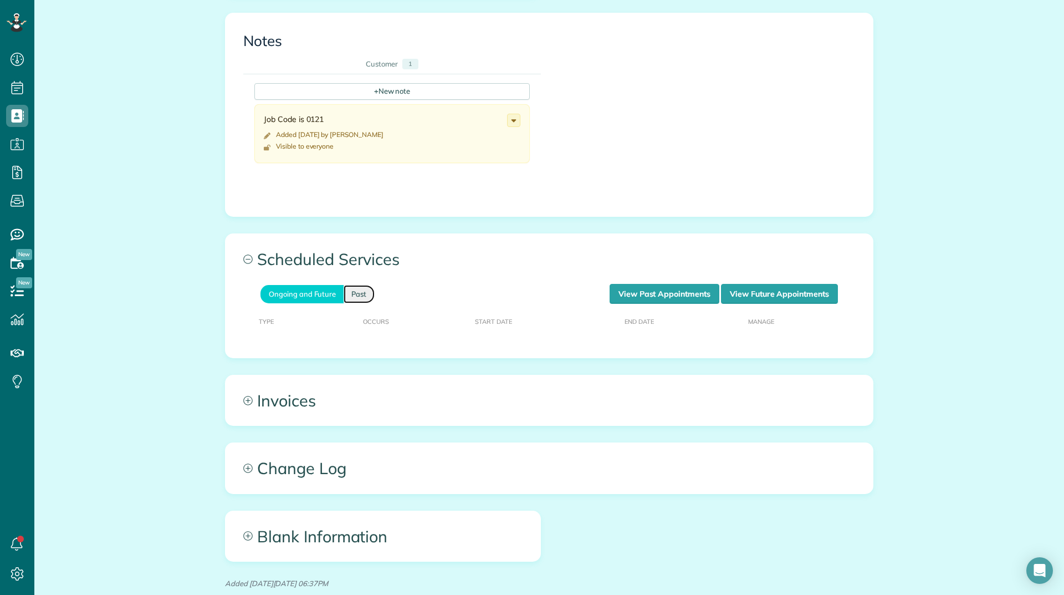
click at [367, 291] on link "Past" at bounding box center [359, 294] width 31 height 18
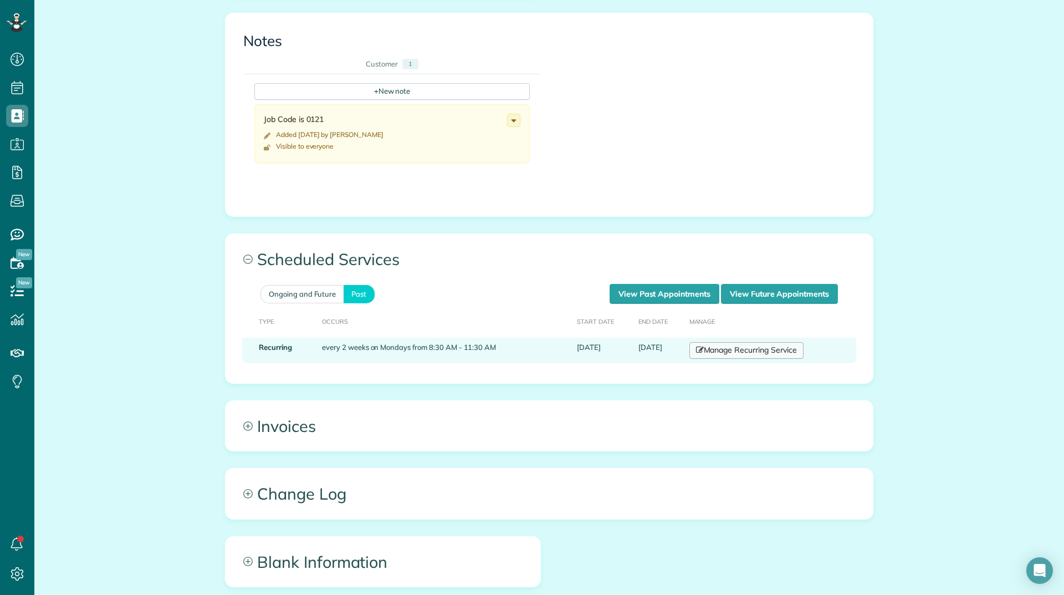
click at [717, 348] on link "Manage Recurring Service" at bounding box center [746, 350] width 114 height 17
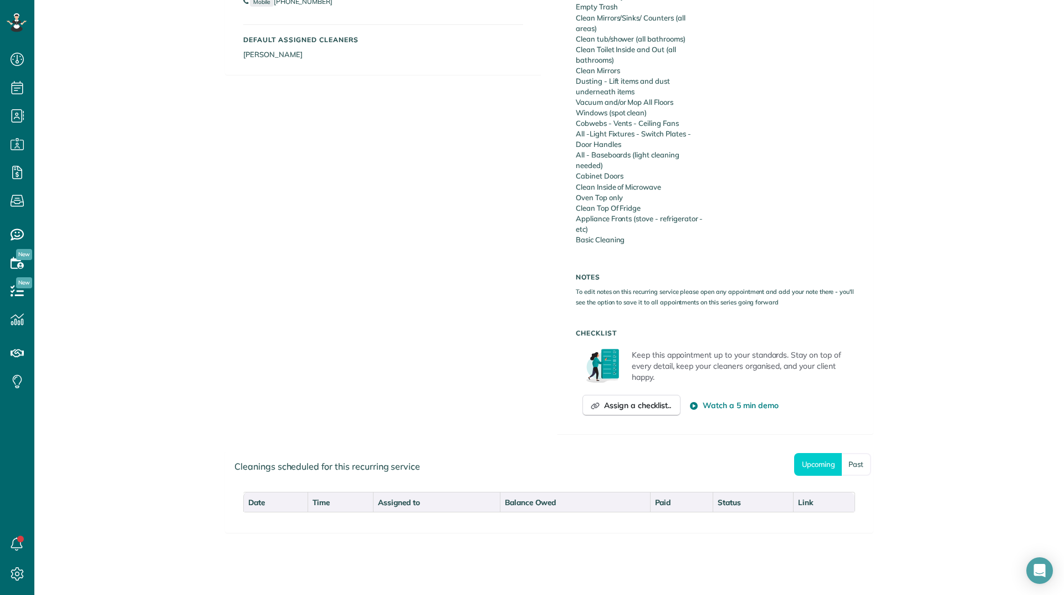
scroll to position [348, 0]
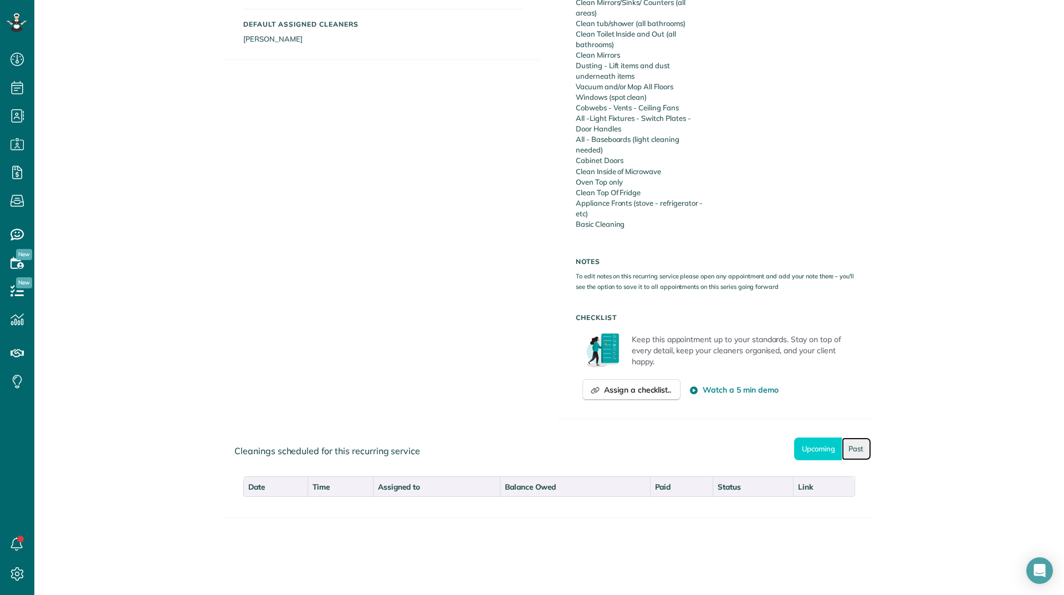
click at [864, 456] on link "Past" at bounding box center [856, 448] width 29 height 23
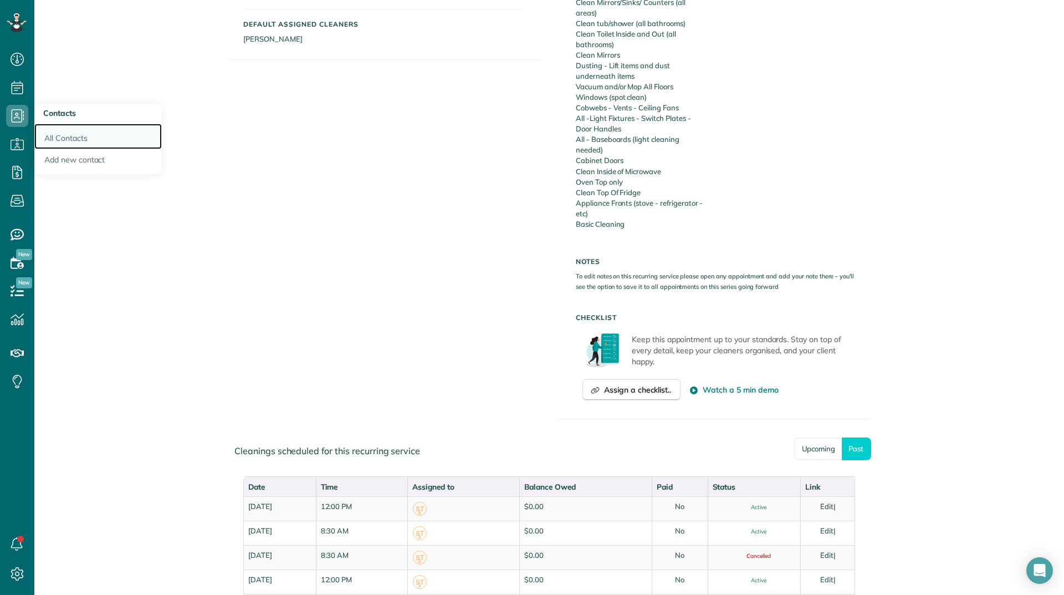
click at [51, 141] on link "All Contacts" at bounding box center [97, 136] width 127 height 25
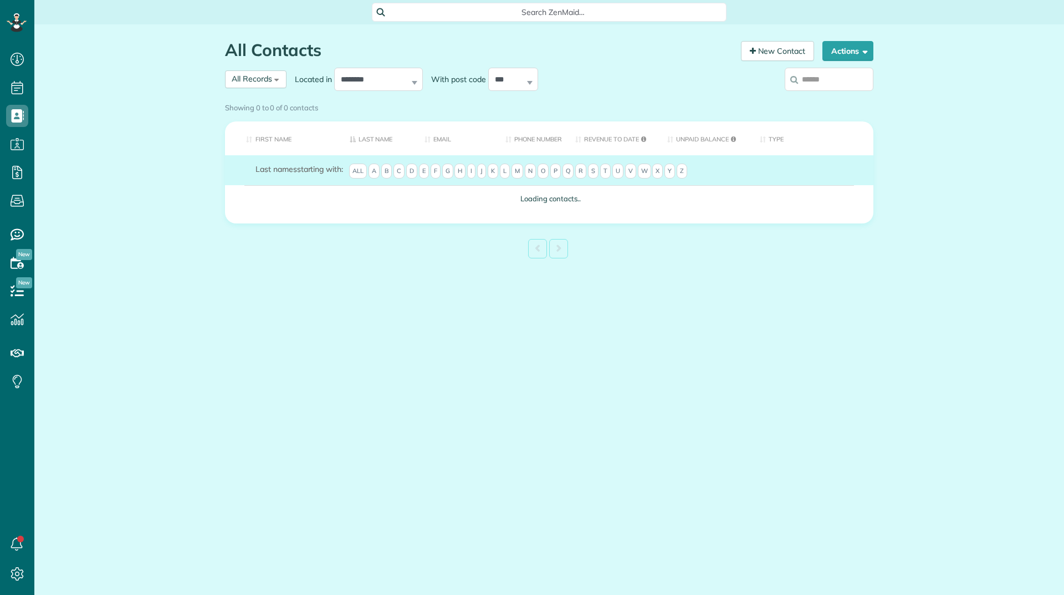
scroll to position [5, 5]
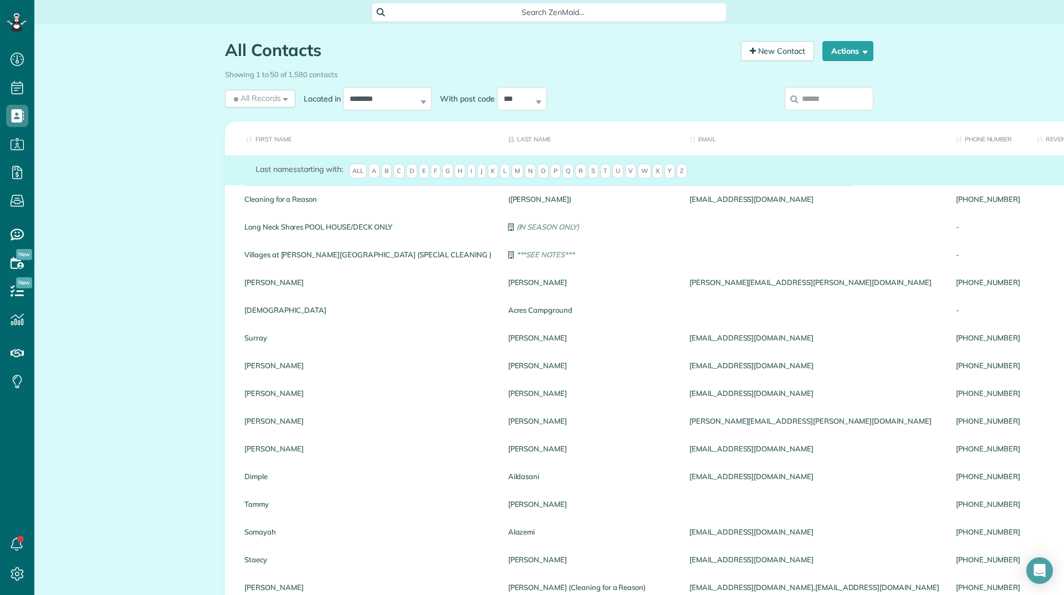
click at [806, 97] on input "search" at bounding box center [829, 98] width 89 height 23
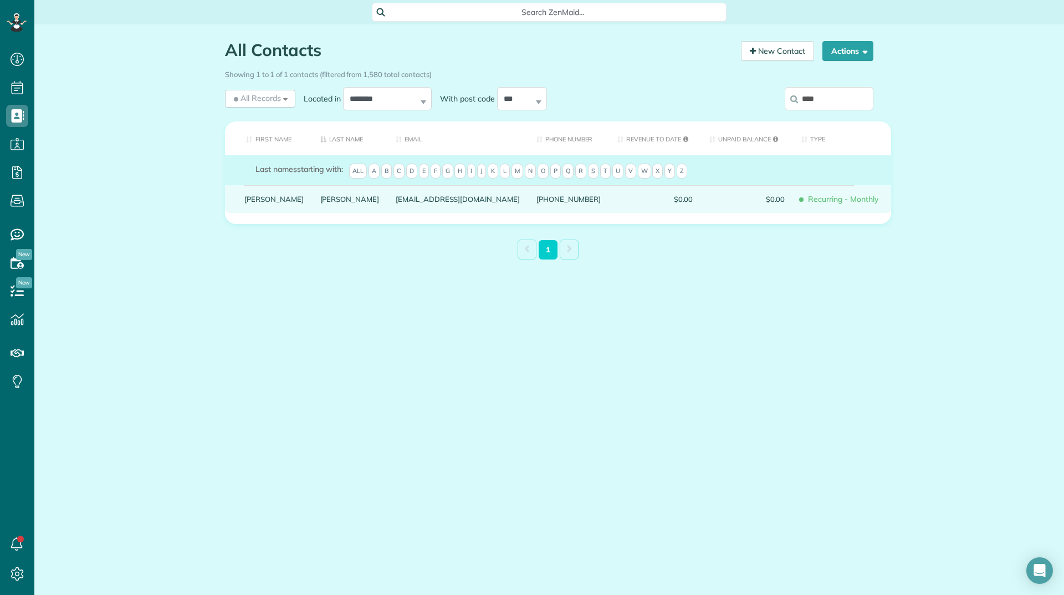
type input "****"
click at [249, 203] on link "Dee" at bounding box center [273, 199] width 59 height 8
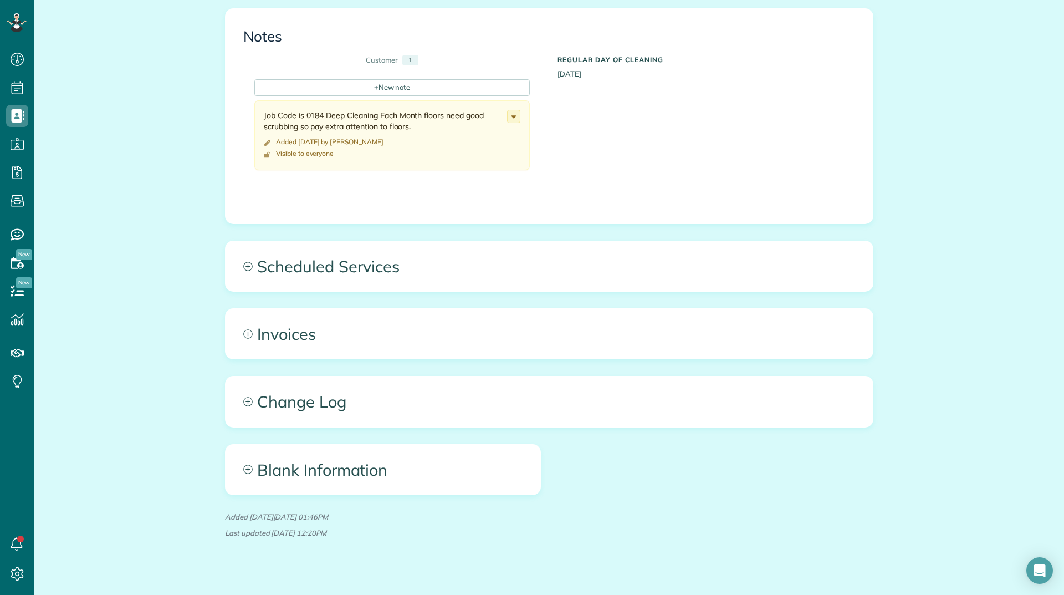
scroll to position [487, 0]
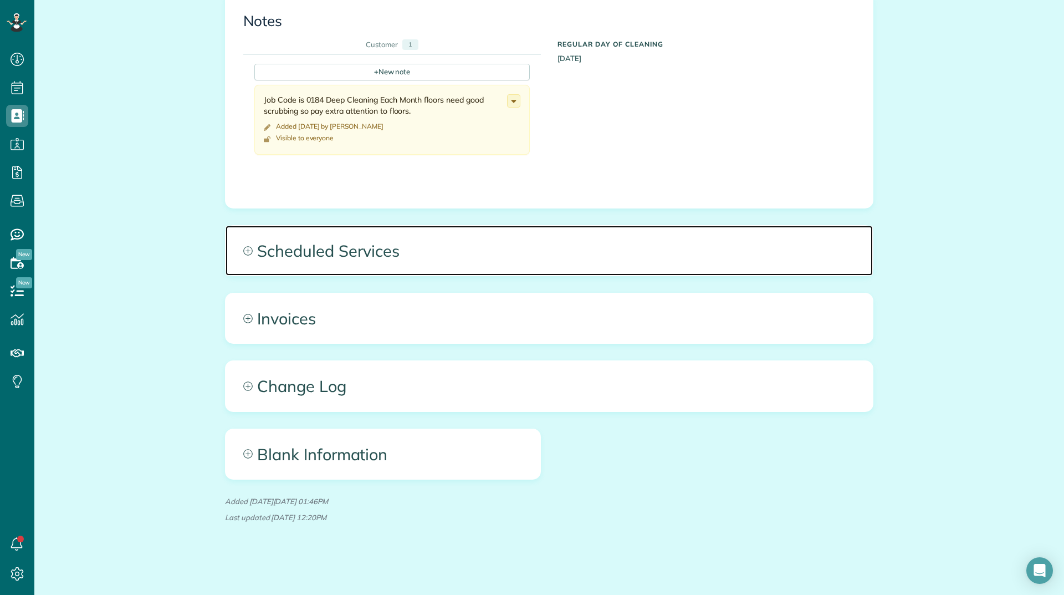
click at [391, 257] on span "Scheduled Services" at bounding box center [549, 251] width 647 height 50
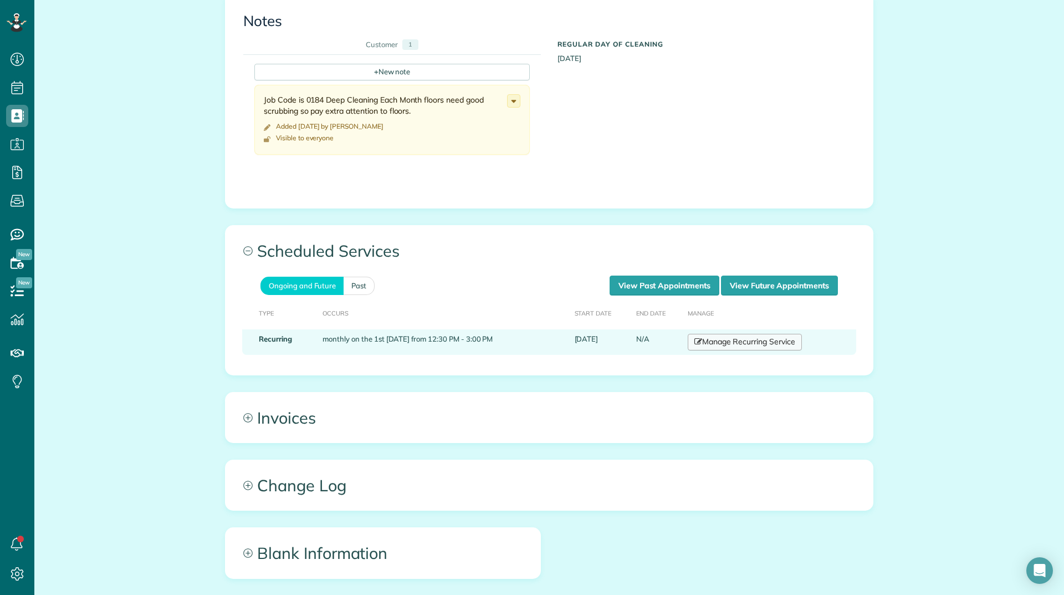
click at [697, 335] on link "Manage Recurring Service" at bounding box center [745, 342] width 114 height 17
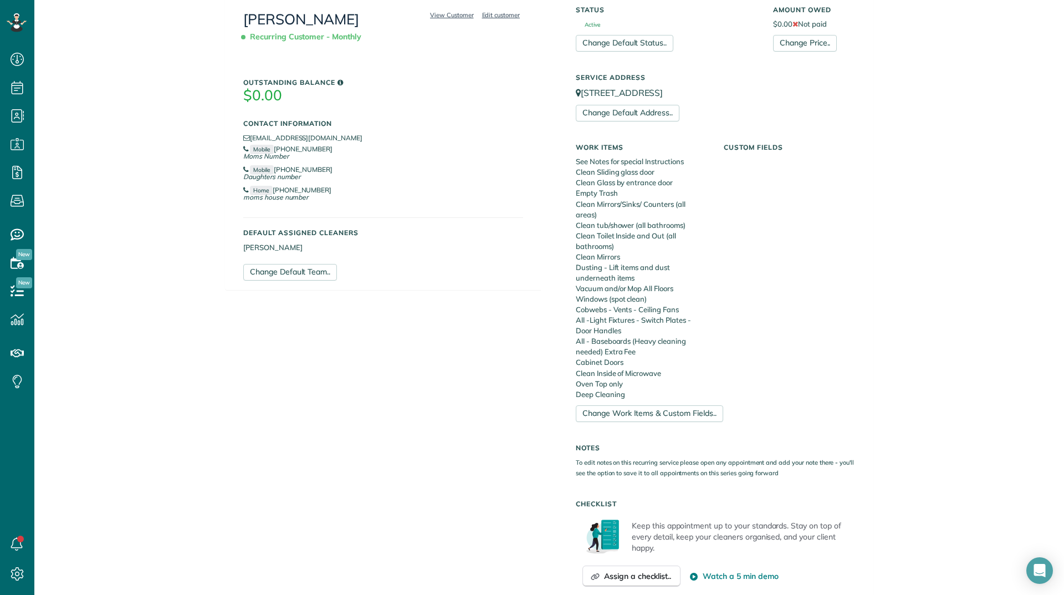
scroll to position [35, 0]
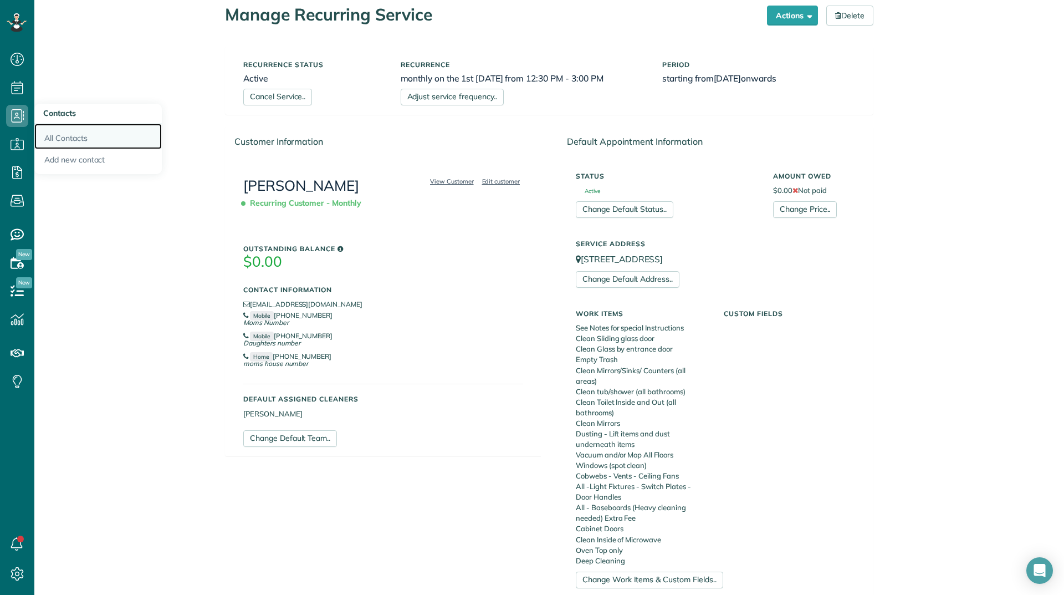
click at [51, 132] on link "All Contacts" at bounding box center [97, 136] width 127 height 25
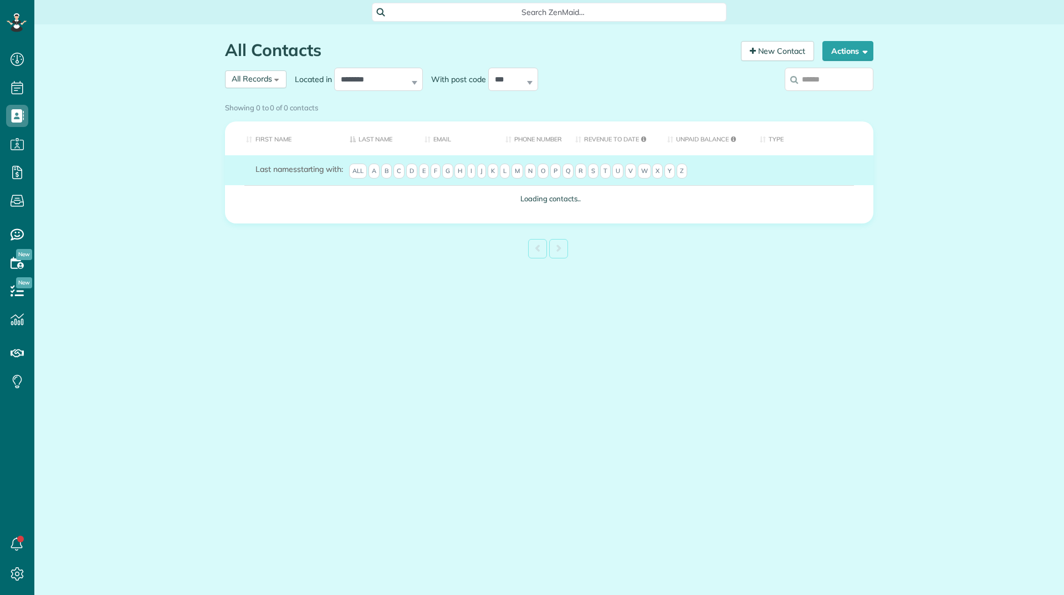
scroll to position [5, 5]
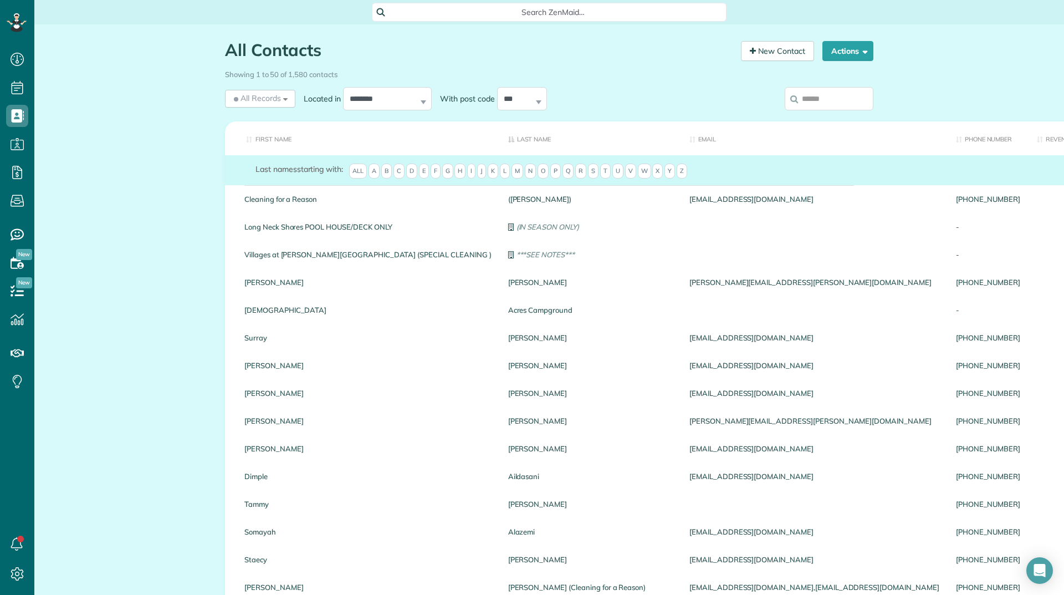
click at [813, 106] on input "search" at bounding box center [829, 98] width 89 height 23
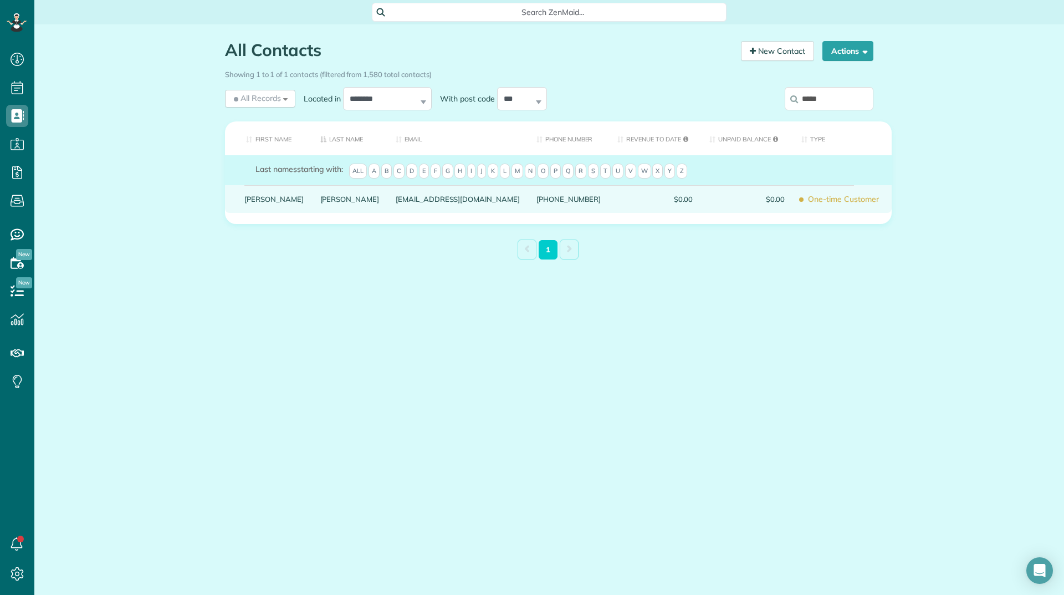
type input "*****"
click at [261, 203] on link "[PERSON_NAME]" at bounding box center [273, 199] width 59 height 8
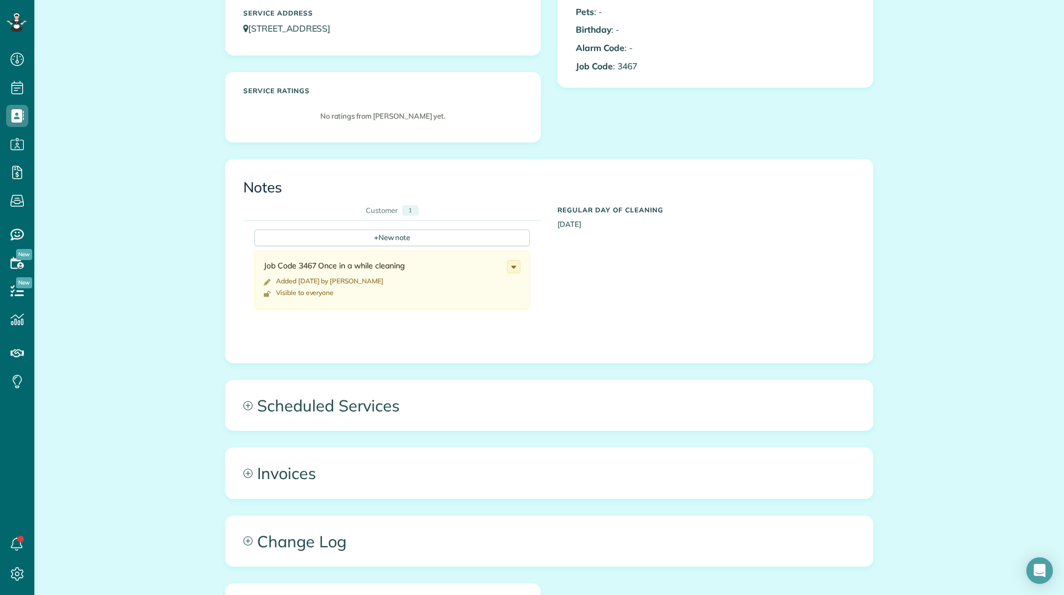
scroll to position [333, 0]
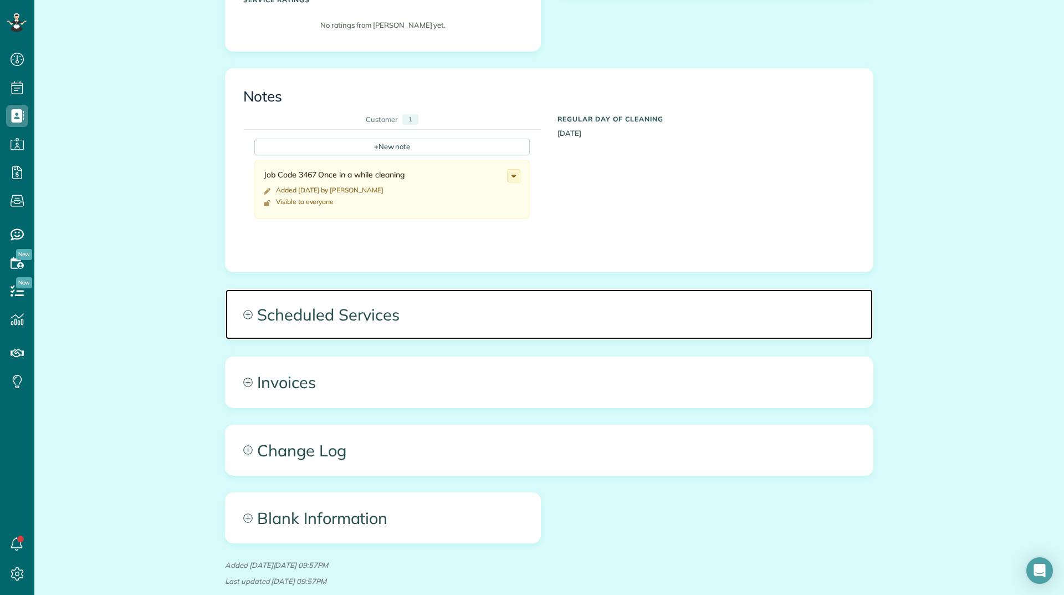
click at [330, 306] on span "Scheduled Services" at bounding box center [549, 314] width 647 height 50
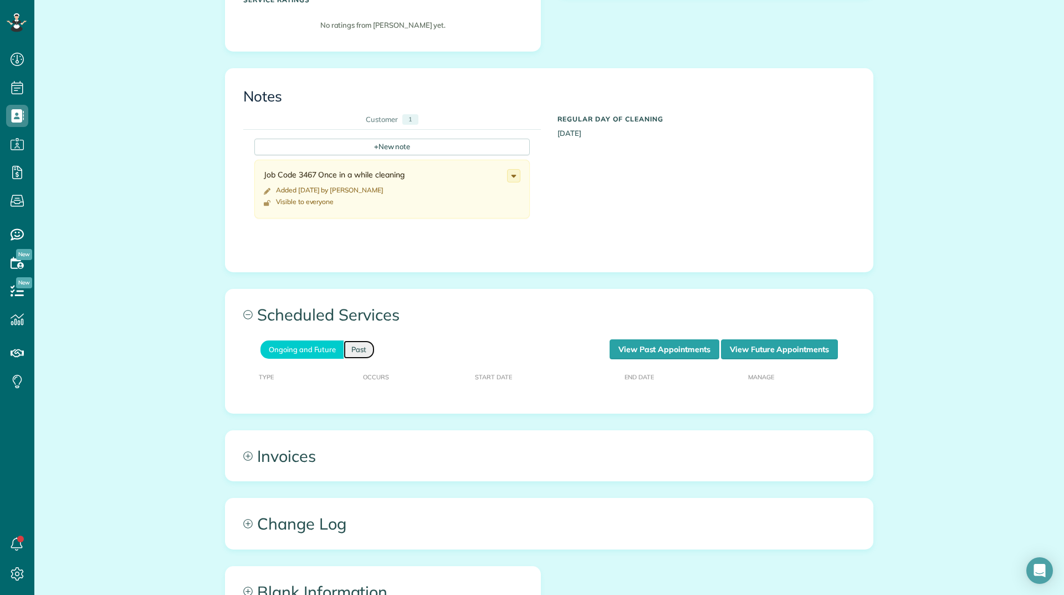
click at [349, 343] on link "Past" at bounding box center [359, 349] width 31 height 18
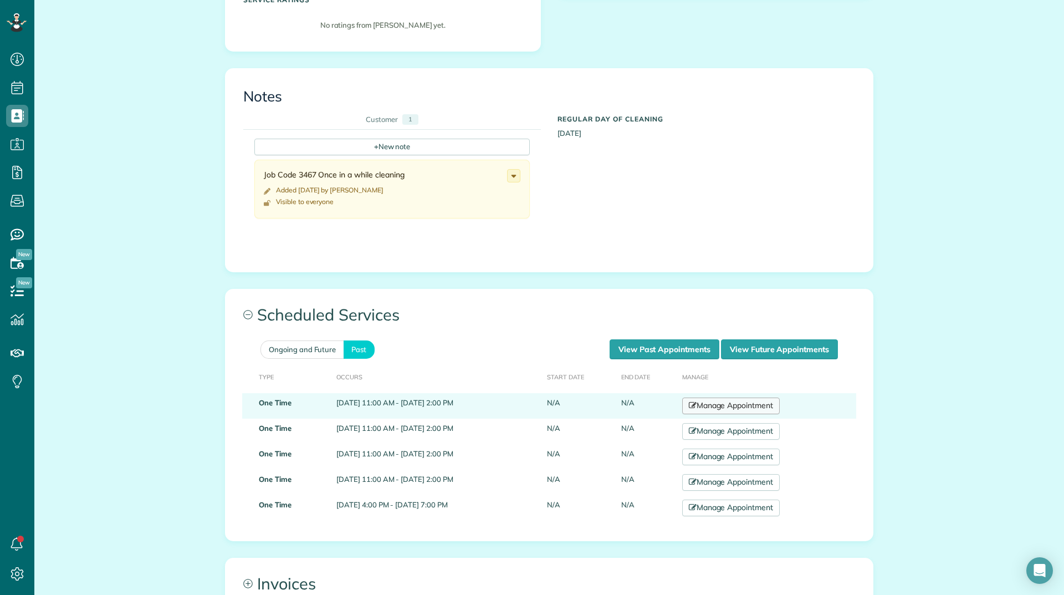
click at [722, 408] on link "Manage Appointment" at bounding box center [731, 405] width 98 height 17
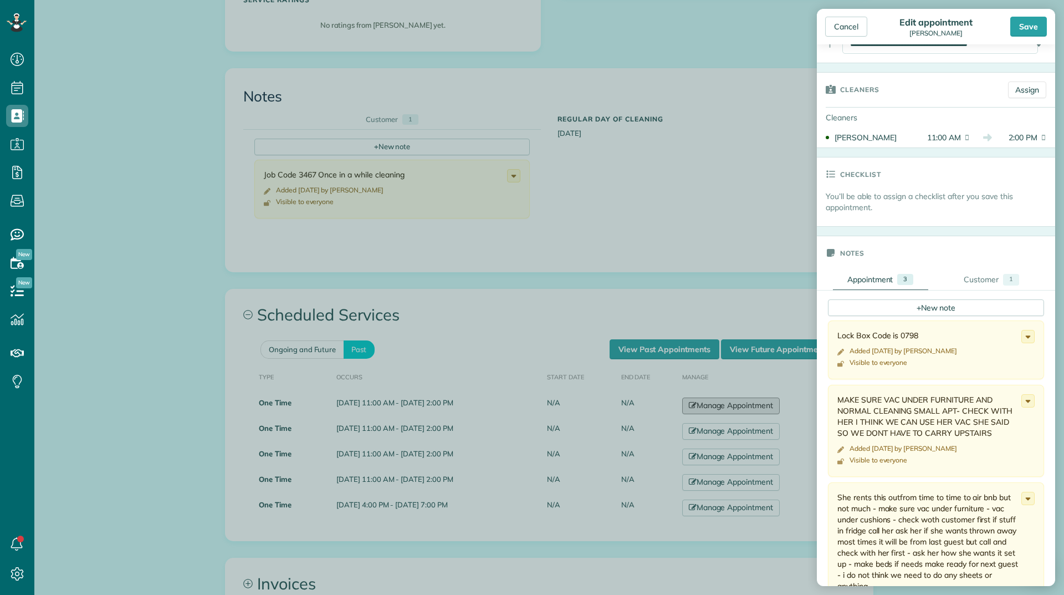
scroll to position [166, 0]
click at [967, 279] on div "Customer" at bounding box center [981, 279] width 35 height 12
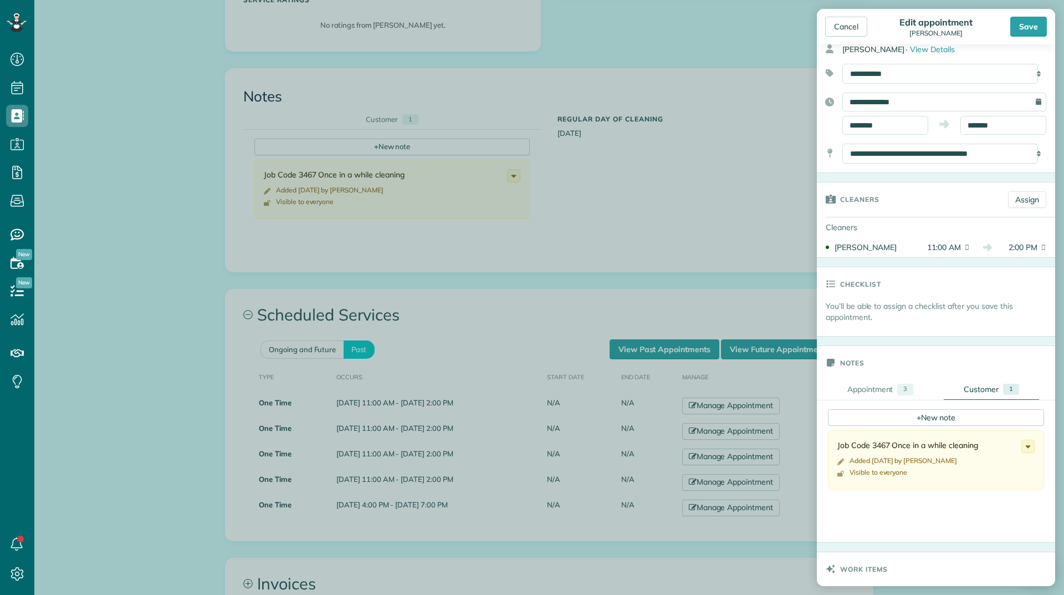
scroll to position [0, 0]
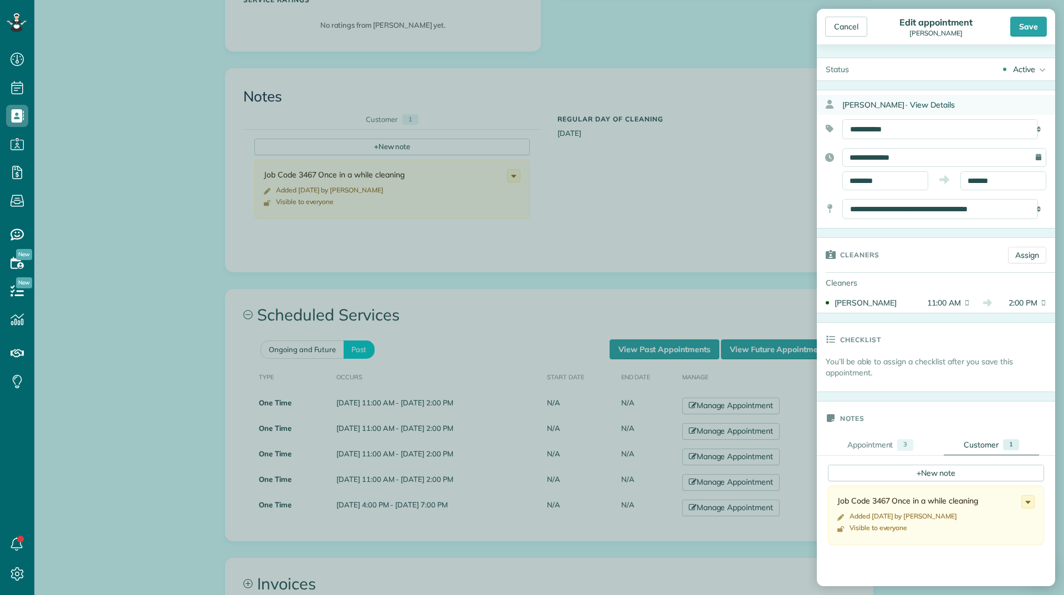
click at [910, 103] on span "View Details" at bounding box center [932, 105] width 45 height 10
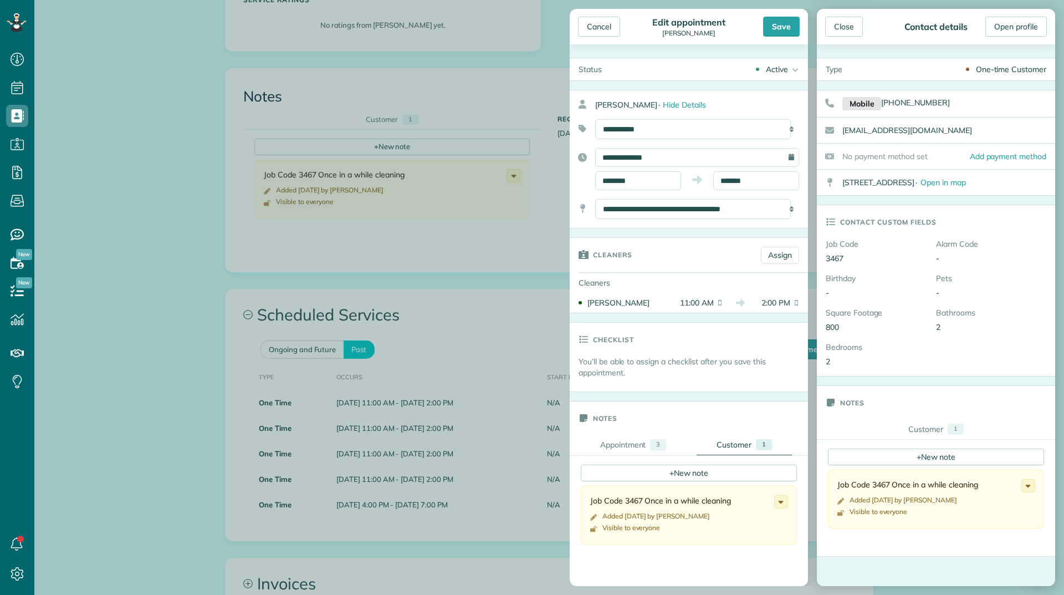
click at [961, 103] on div "Mobile [PHONE_NUMBER]" at bounding box center [948, 103] width 213 height 27
click at [952, 125] on div "[EMAIL_ADDRESS][DOMAIN_NAME]" at bounding box center [948, 130] width 213 height 24
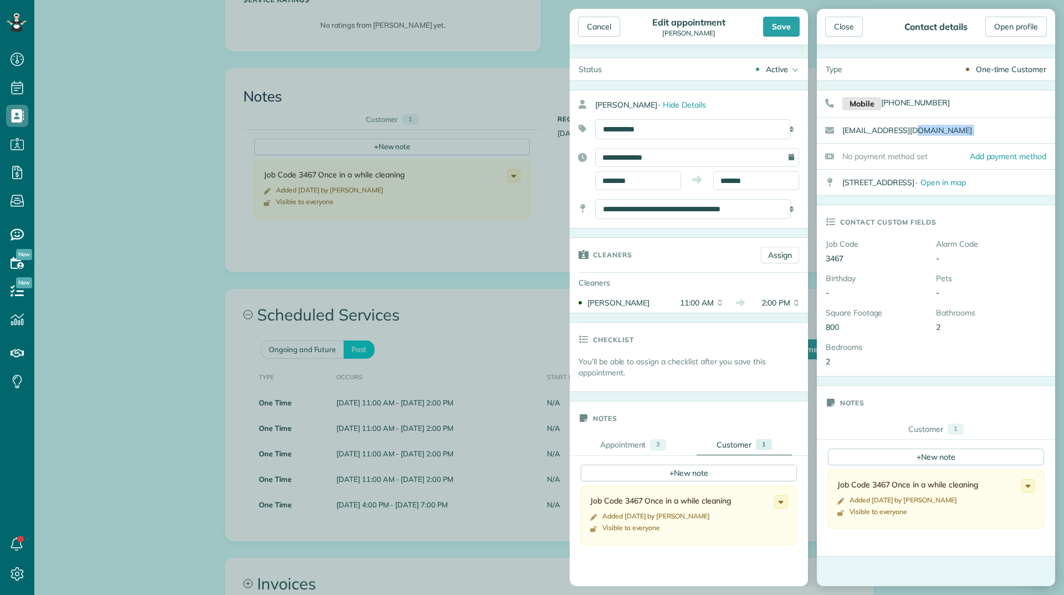
click at [952, 125] on div "[EMAIL_ADDRESS][DOMAIN_NAME]" at bounding box center [948, 130] width 213 height 24
copy div "[EMAIL_ADDRESS][DOMAIN_NAME]"
click at [596, 33] on div "Cancel" at bounding box center [599, 27] width 42 height 20
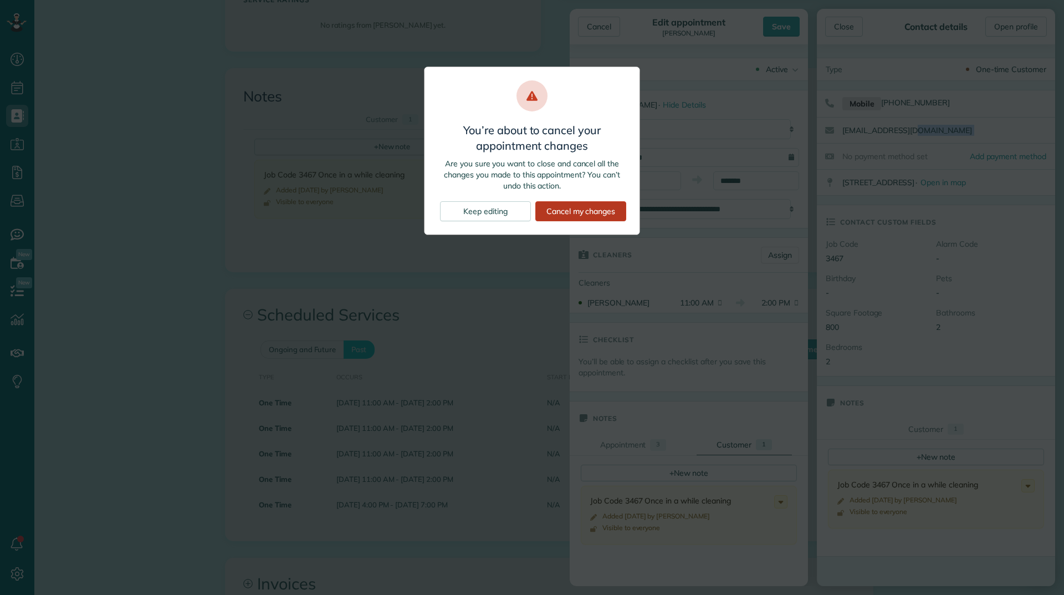
click at [570, 211] on div "Cancel my changes" at bounding box center [580, 211] width 91 height 20
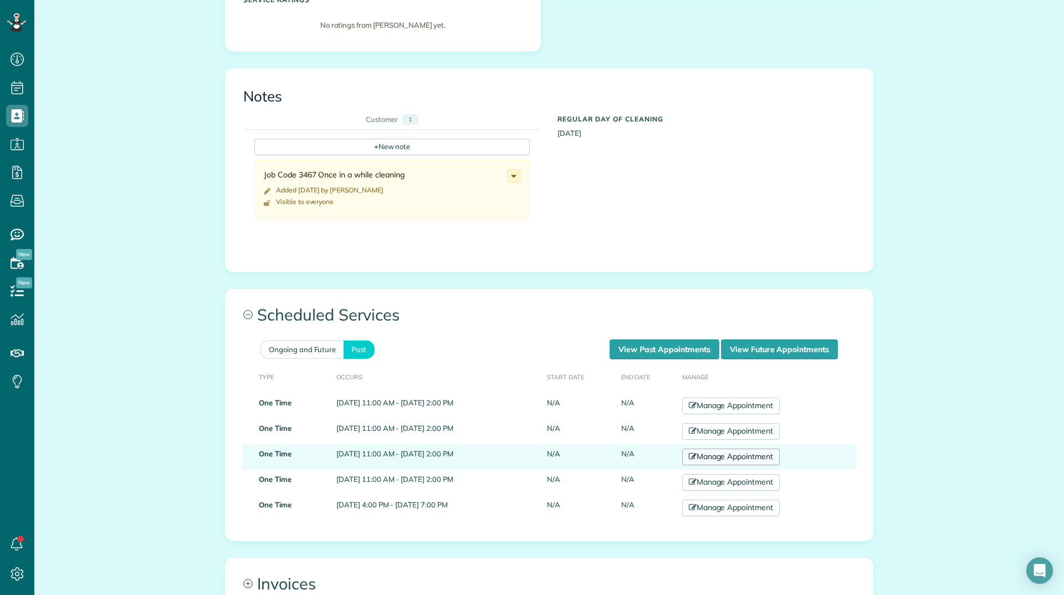
click at [765, 459] on link "Manage Appointment" at bounding box center [731, 456] width 98 height 17
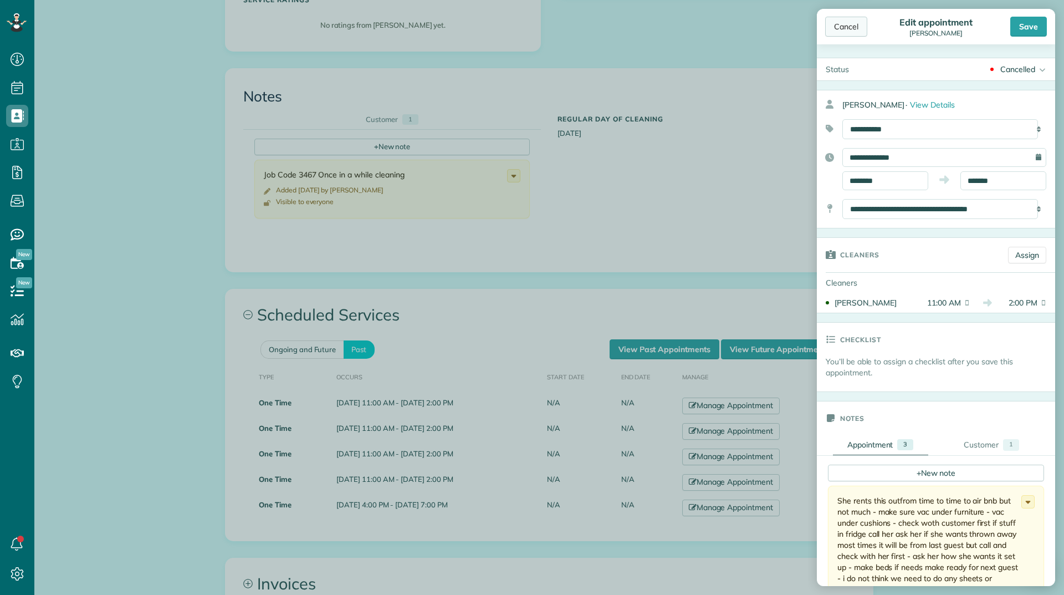
click at [845, 26] on div "Cancel" at bounding box center [846, 27] width 42 height 20
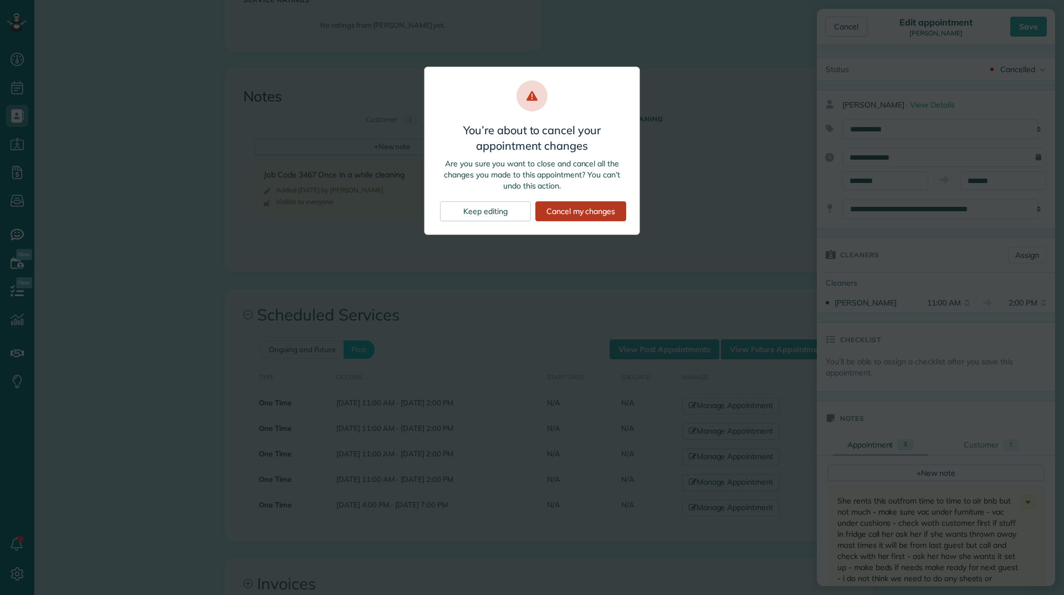
click at [610, 211] on div "Cancel my changes" at bounding box center [580, 211] width 91 height 20
